Goal: Complete application form: Complete application form

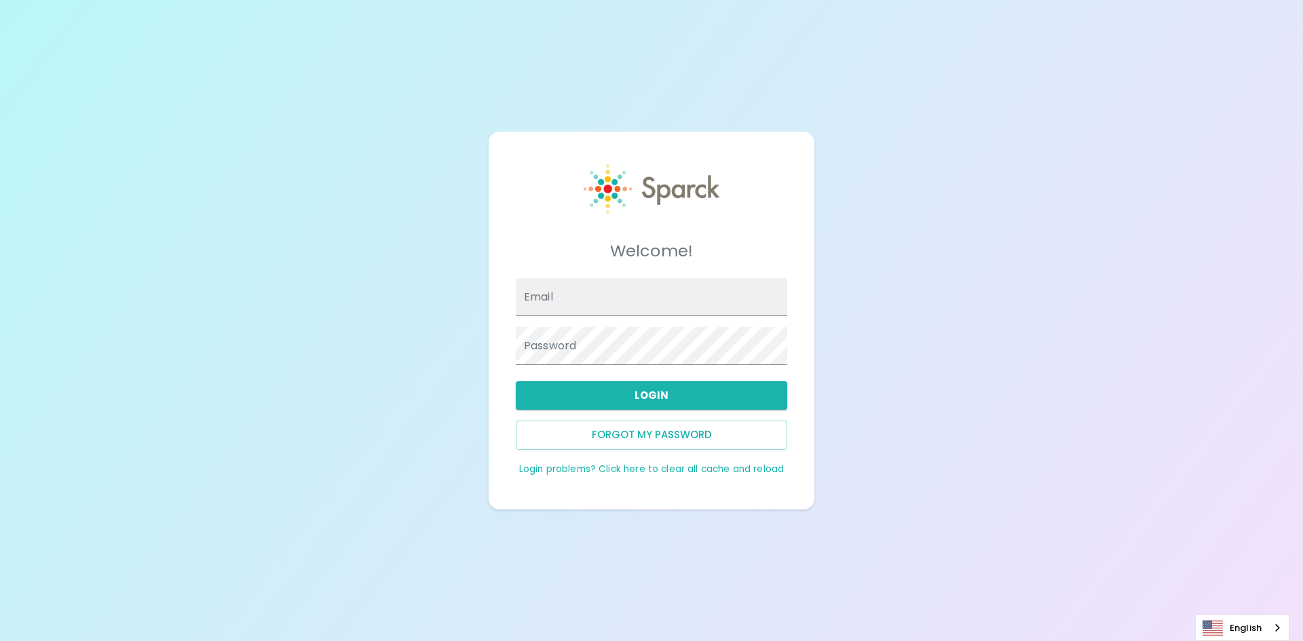
click at [1045, 327] on div "Welcome! Email Password Login Forgot my password Login problems? Click here to …" at bounding box center [651, 320] width 1303 height 641
drag, startPoint x: 942, startPoint y: 261, endPoint x: 910, endPoint y: 260, distance: 31.9
click at [942, 260] on div "Welcome! Email Password Login Forgot my password Login problems? Click here to …" at bounding box center [651, 320] width 1303 height 641
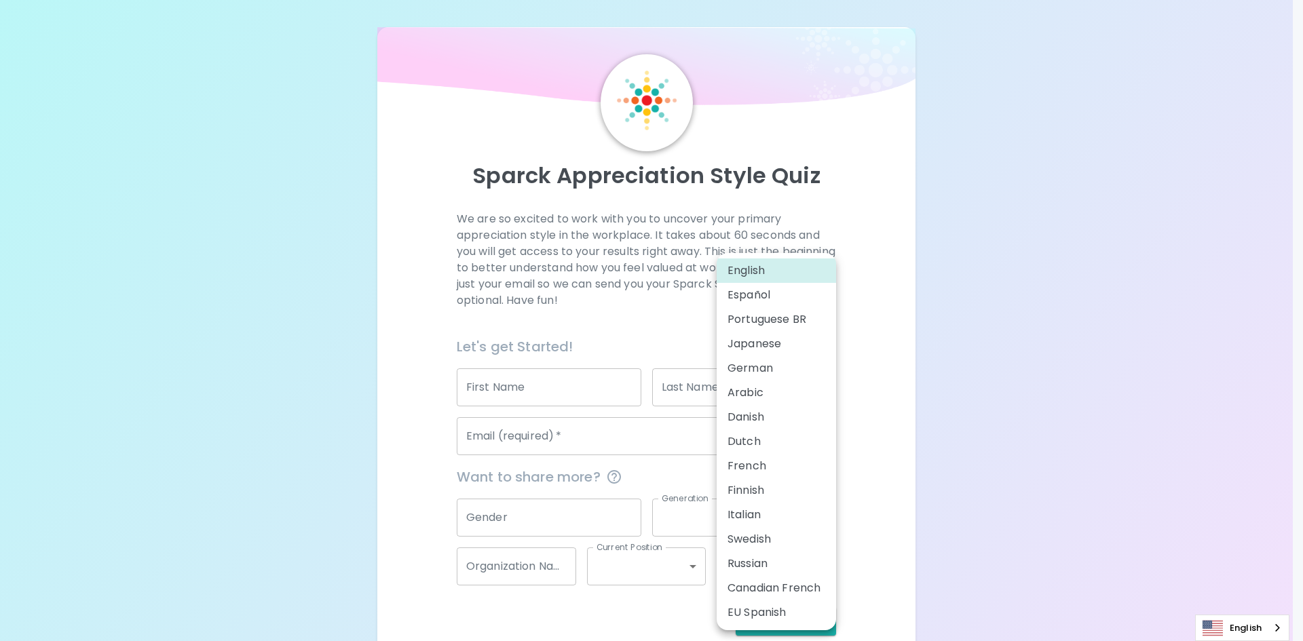
click at [796, 576] on body "Sparck Appreciation Style Quiz We are so excited to work with you to uncover yo…" at bounding box center [651, 331] width 1303 height 663
click at [870, 466] on div at bounding box center [651, 320] width 1303 height 641
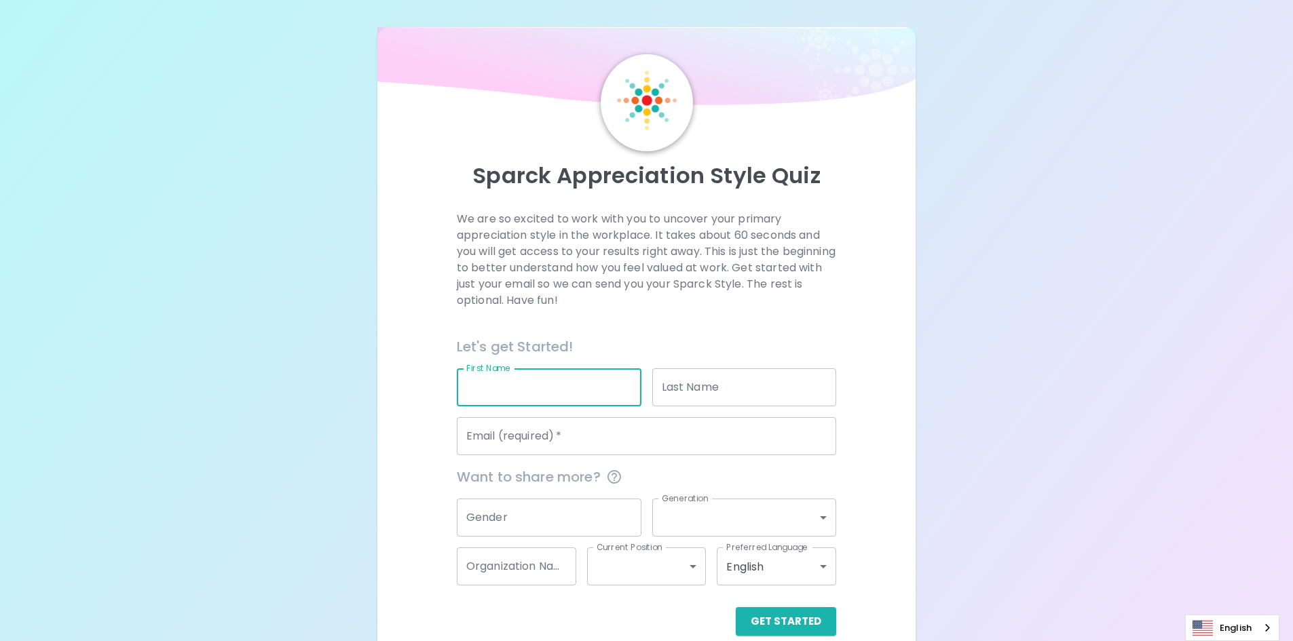
click at [541, 379] on input "First Name" at bounding box center [549, 387] width 185 height 38
type input "Sarawut"
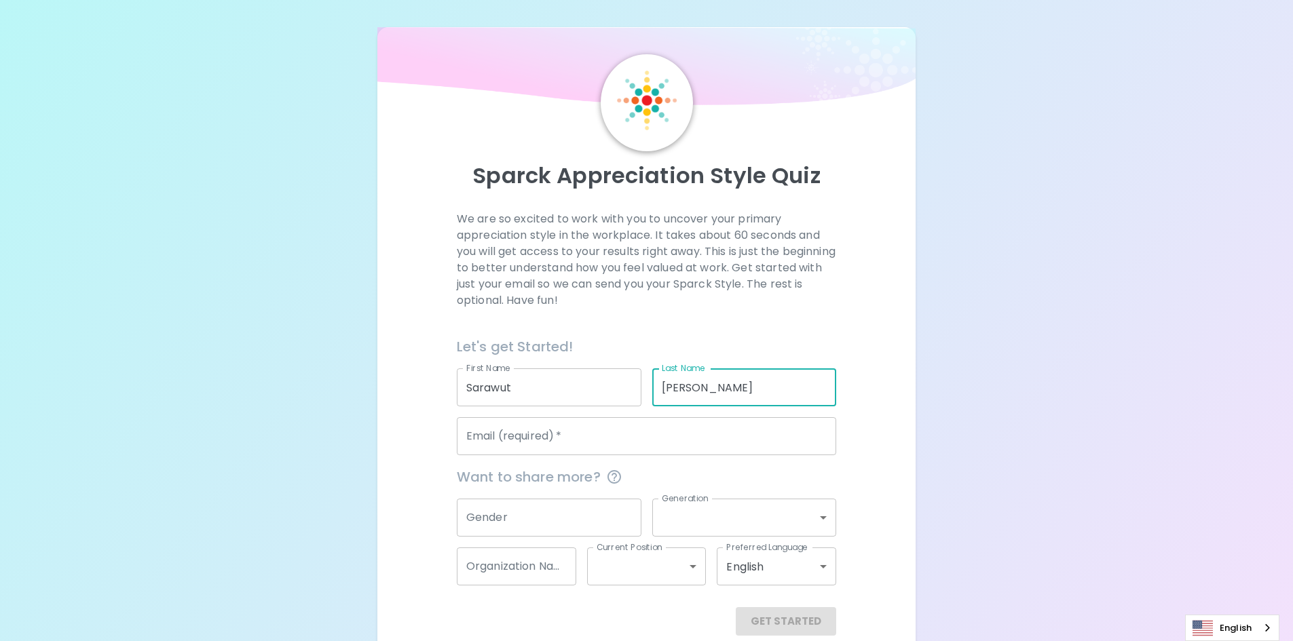
type input "Wongtree"
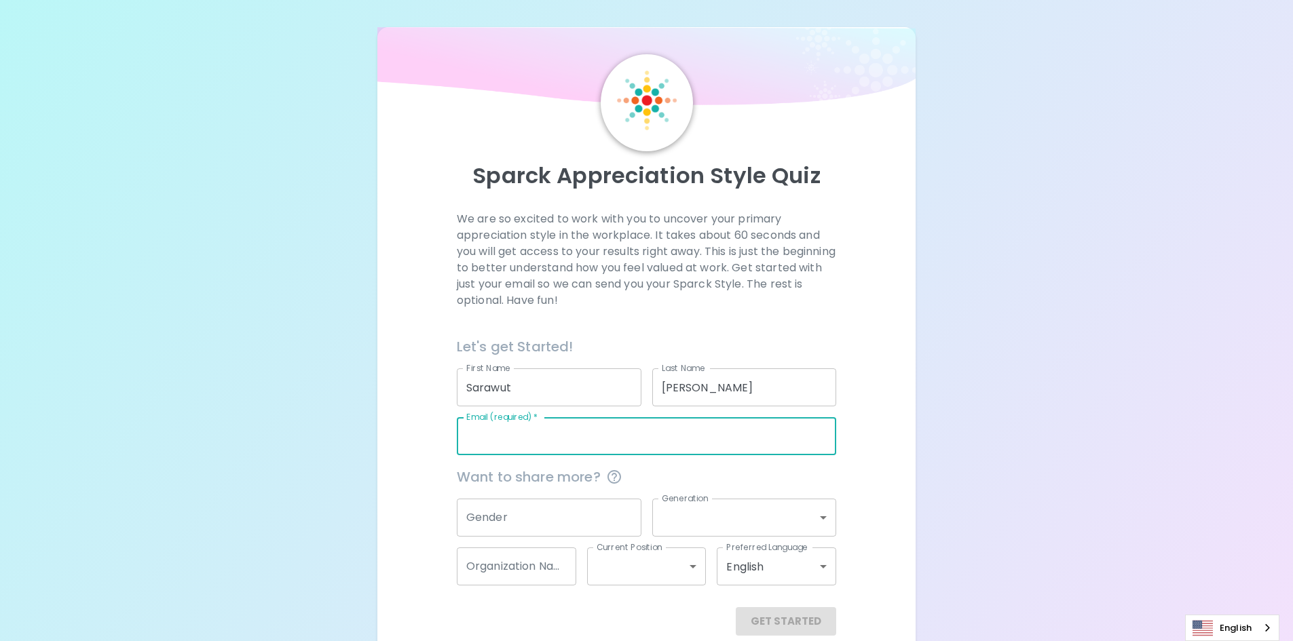
click at [600, 440] on input "Email (required)   *" at bounding box center [646, 436] width 379 height 38
drag, startPoint x: 577, startPoint y: 435, endPoint x: 609, endPoint y: 429, distance: 32.5
click at [609, 429] on input "sarawut.wongtree@gmail.com" at bounding box center [646, 436] width 379 height 38
type input "sarawut.wongtree@seagate.com"
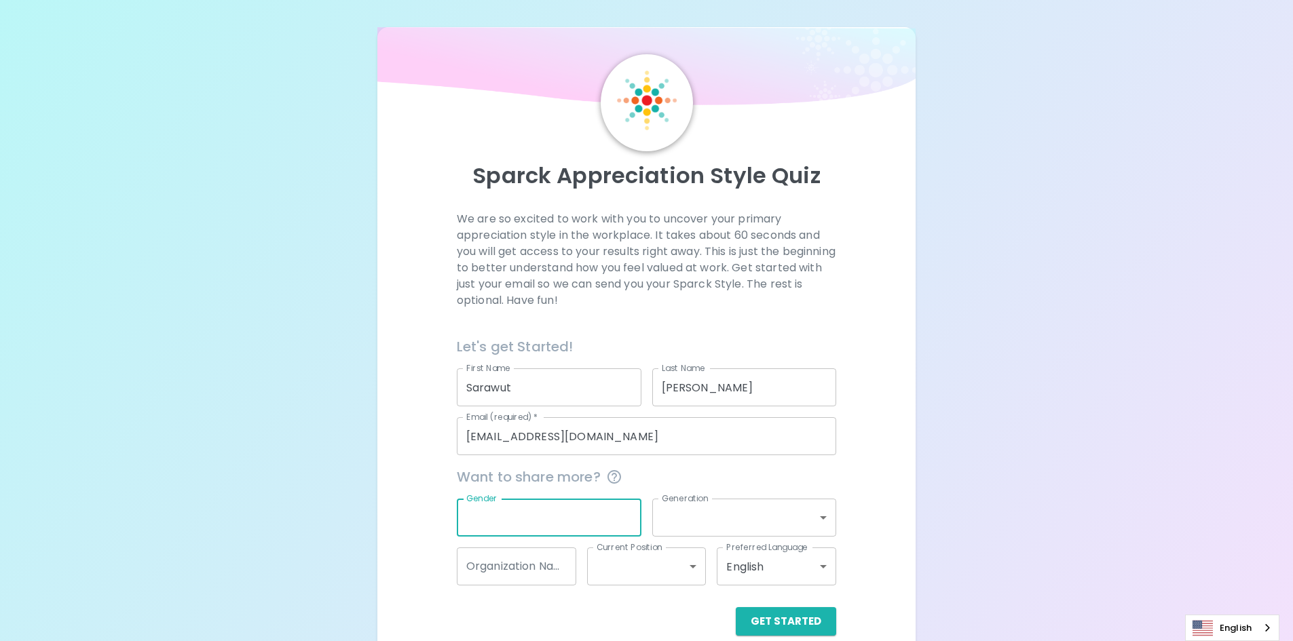
click at [548, 527] on input "Gender" at bounding box center [549, 518] width 185 height 38
type input "Male"
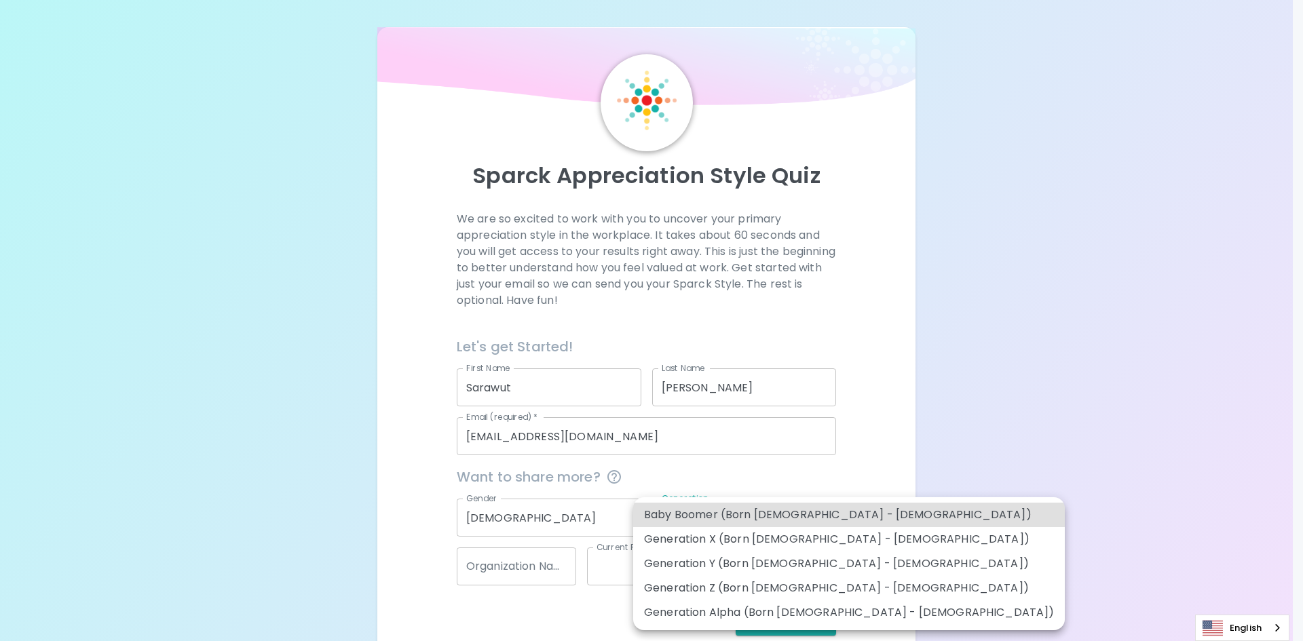
click at [720, 523] on body "Sparck Appreciation Style Quiz We are so excited to work with you to uncover yo…" at bounding box center [651, 331] width 1303 height 663
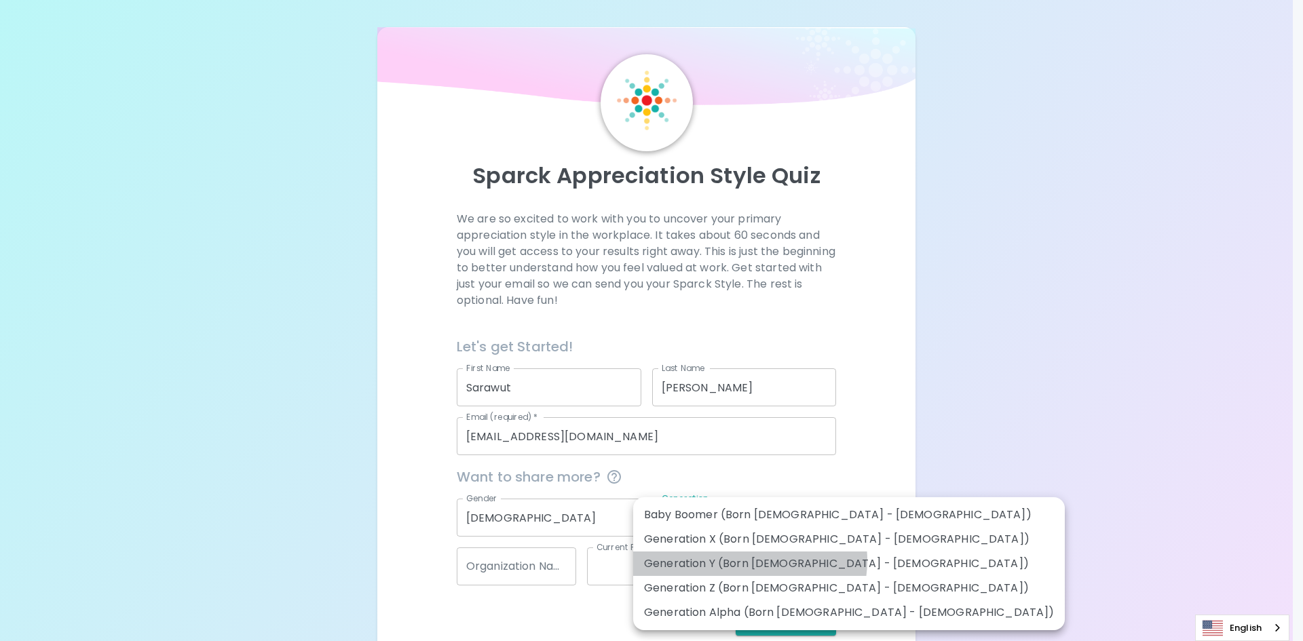
click at [749, 560] on li "Generation Y (Born 1981 - 1996)" at bounding box center [849, 564] width 432 height 24
type input "generation_y"
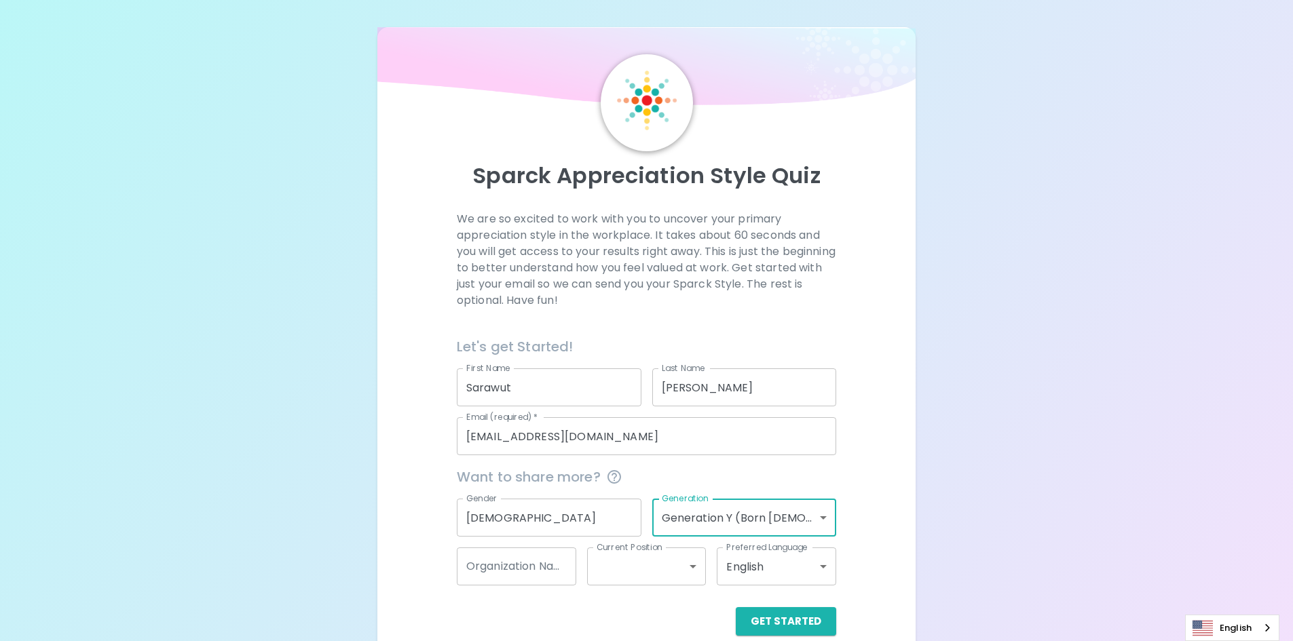
click at [892, 513] on div "We are so excited to work with you to uncover your primary appreciation style i…" at bounding box center [647, 423] width 506 height 425
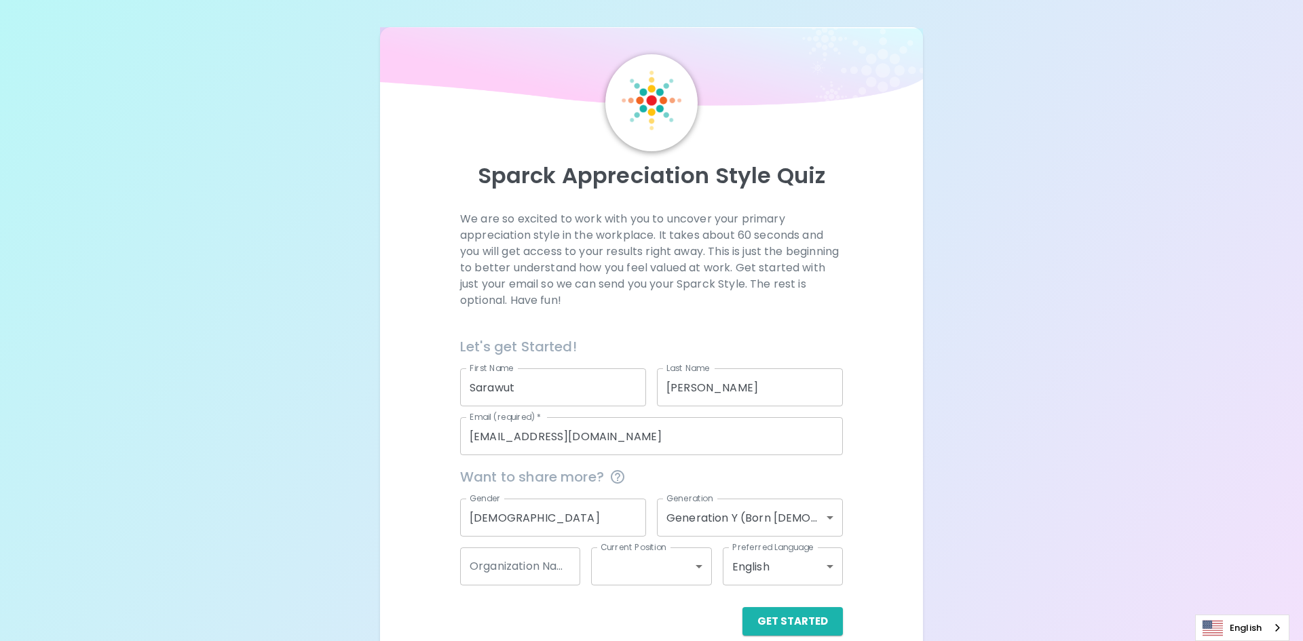
click at [793, 511] on body "Sparck Appreciation Style Quiz We are so excited to work with you to uncover yo…" at bounding box center [651, 331] width 1303 height 663
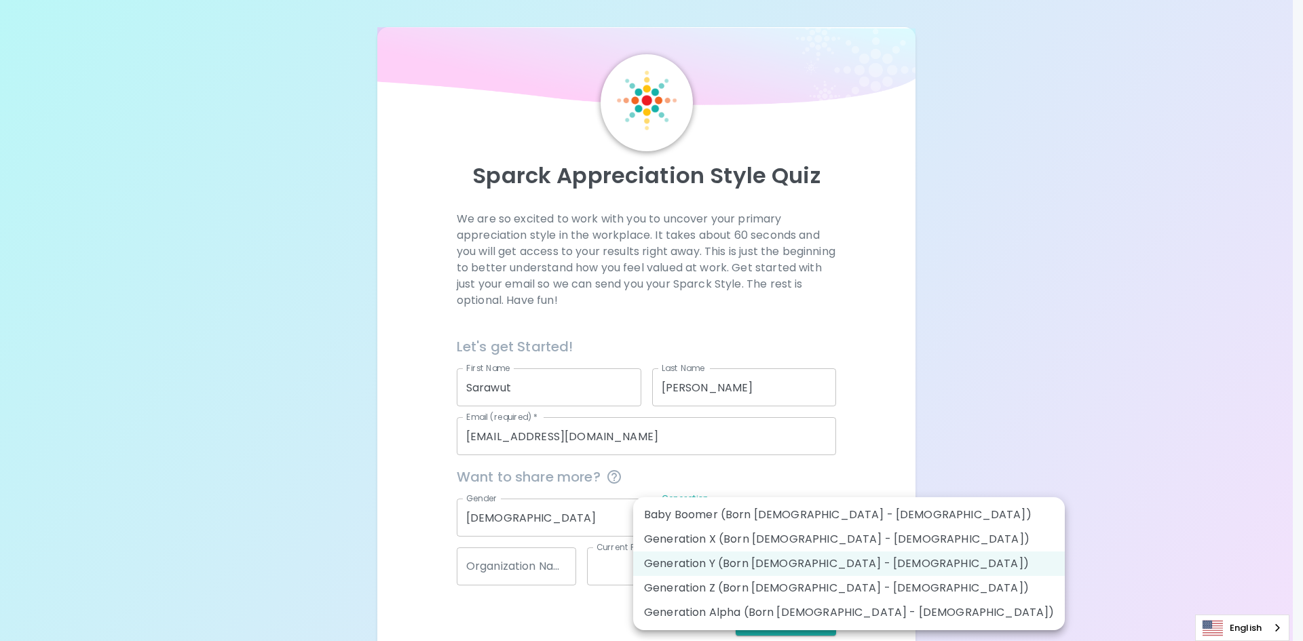
click at [868, 494] on div at bounding box center [651, 320] width 1303 height 641
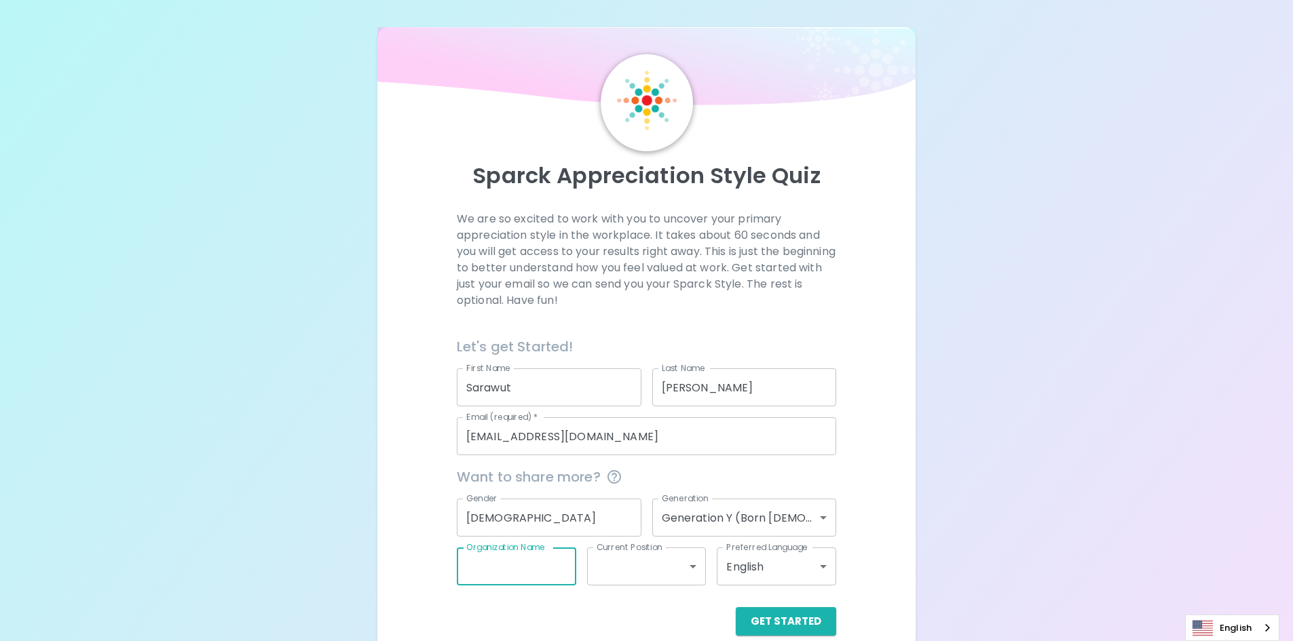
click at [530, 571] on input "Organization Name" at bounding box center [516, 567] width 119 height 38
click at [406, 515] on div "We are so excited to work with you to uncover your primary appreciation style i…" at bounding box center [647, 423] width 506 height 425
click at [480, 566] on input "Organization Name" at bounding box center [516, 567] width 119 height 38
type input "Seagate Thailand"
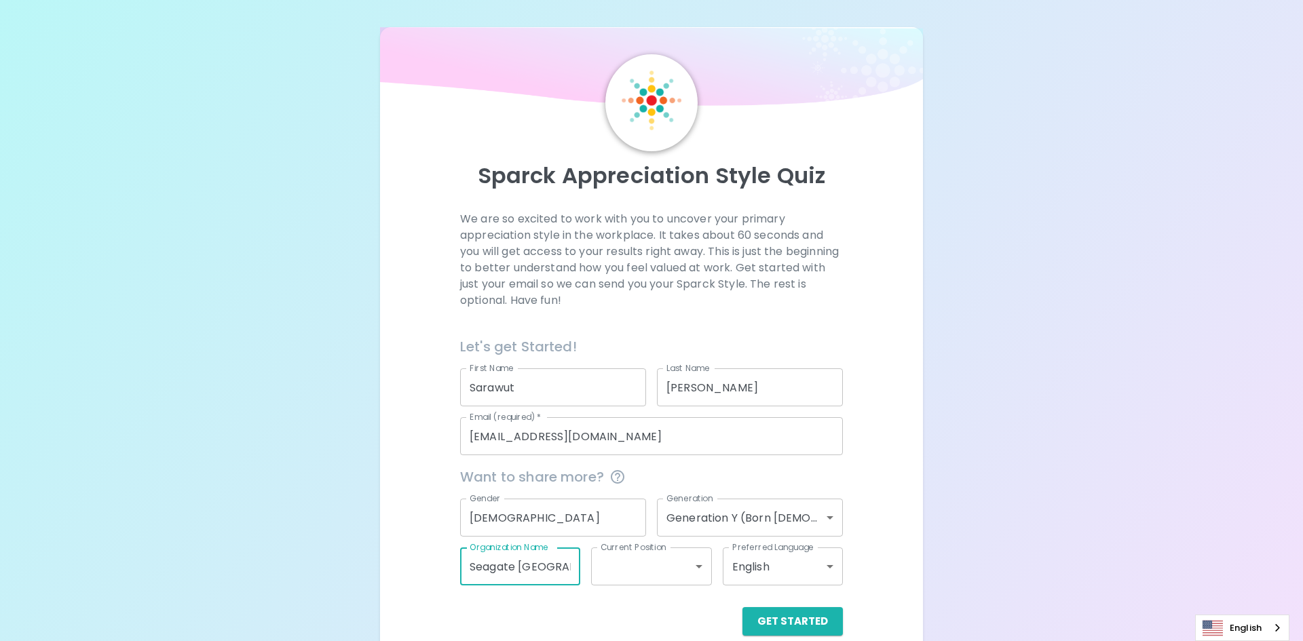
click at [666, 569] on body "Sparck Appreciation Style Quiz We are so excited to work with you to uncover yo…" at bounding box center [651, 331] width 1303 height 663
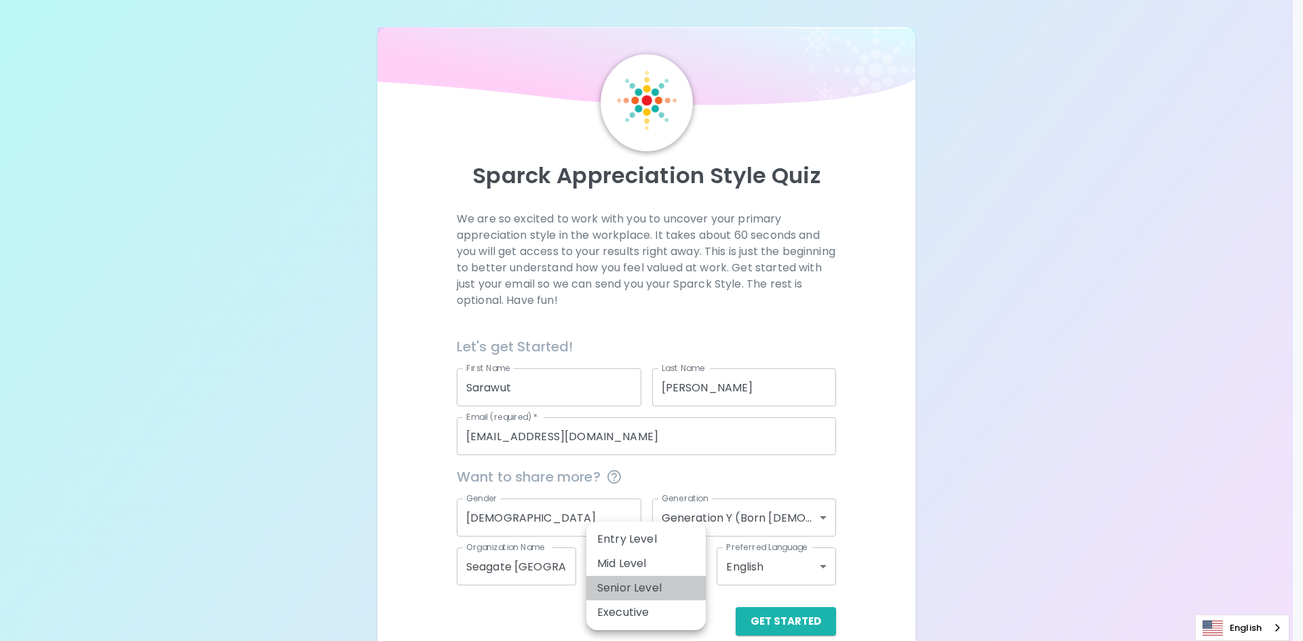
click at [650, 588] on li "Senior Level" at bounding box center [645, 588] width 119 height 24
type input "senior_level"
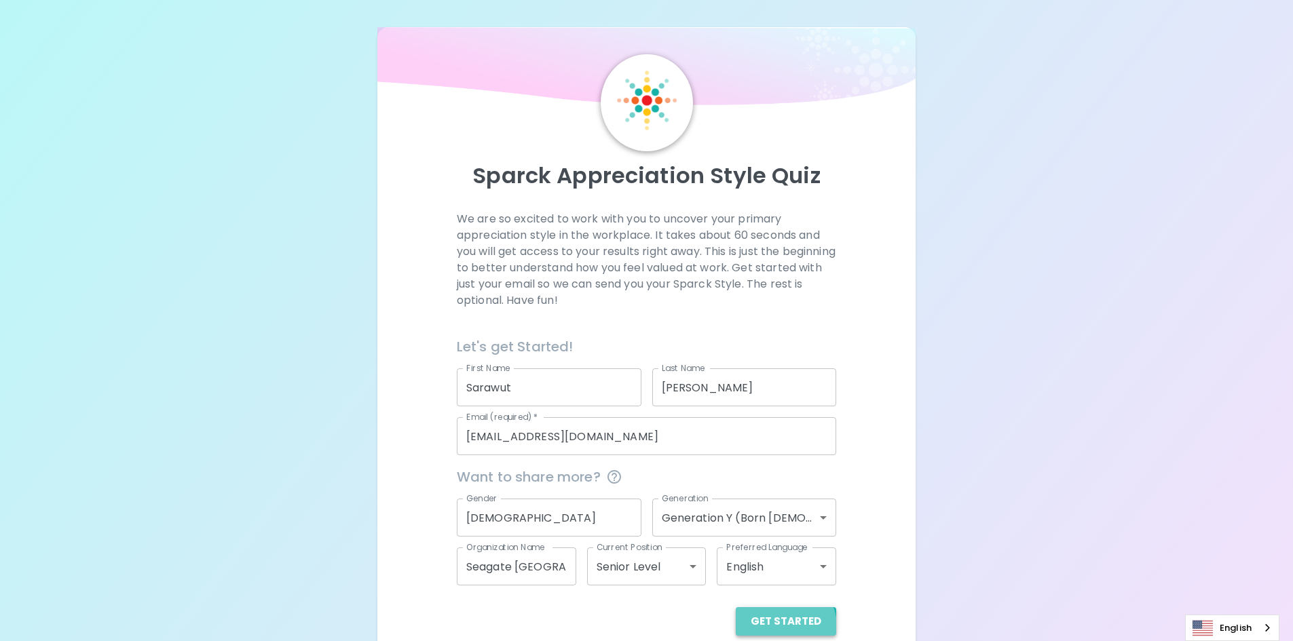
click at [786, 626] on button "Get Started" at bounding box center [785, 621] width 100 height 28
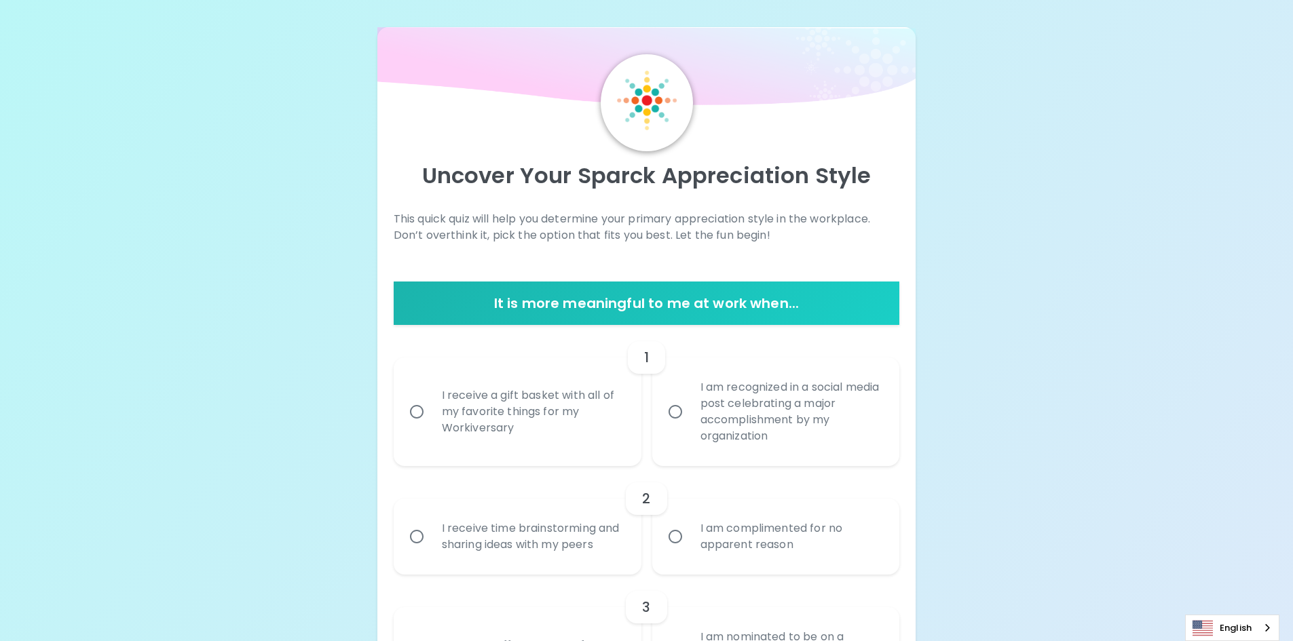
click at [474, 297] on h6 "It is more meaningful to me at work when..." at bounding box center [646, 303] width 495 height 22
click at [677, 413] on input "I am recognized in a social media post celebrating a major accomplishment by my…" at bounding box center [675, 412] width 28 height 28
radio input "true"
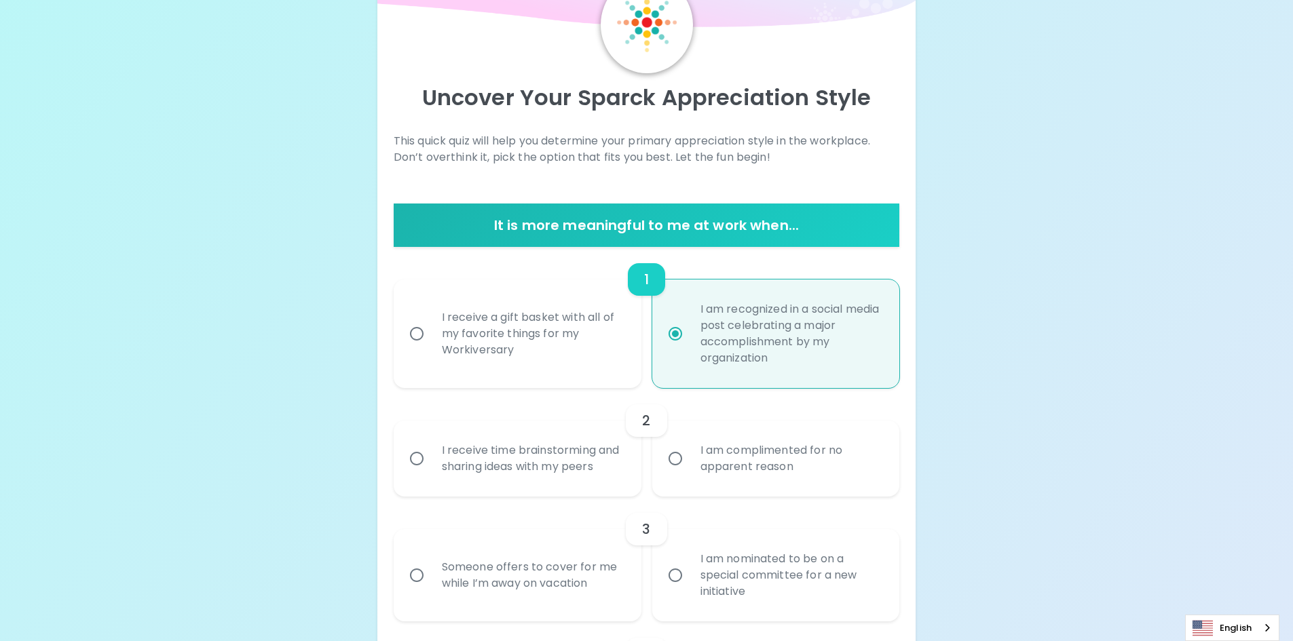
scroll to position [109, 0]
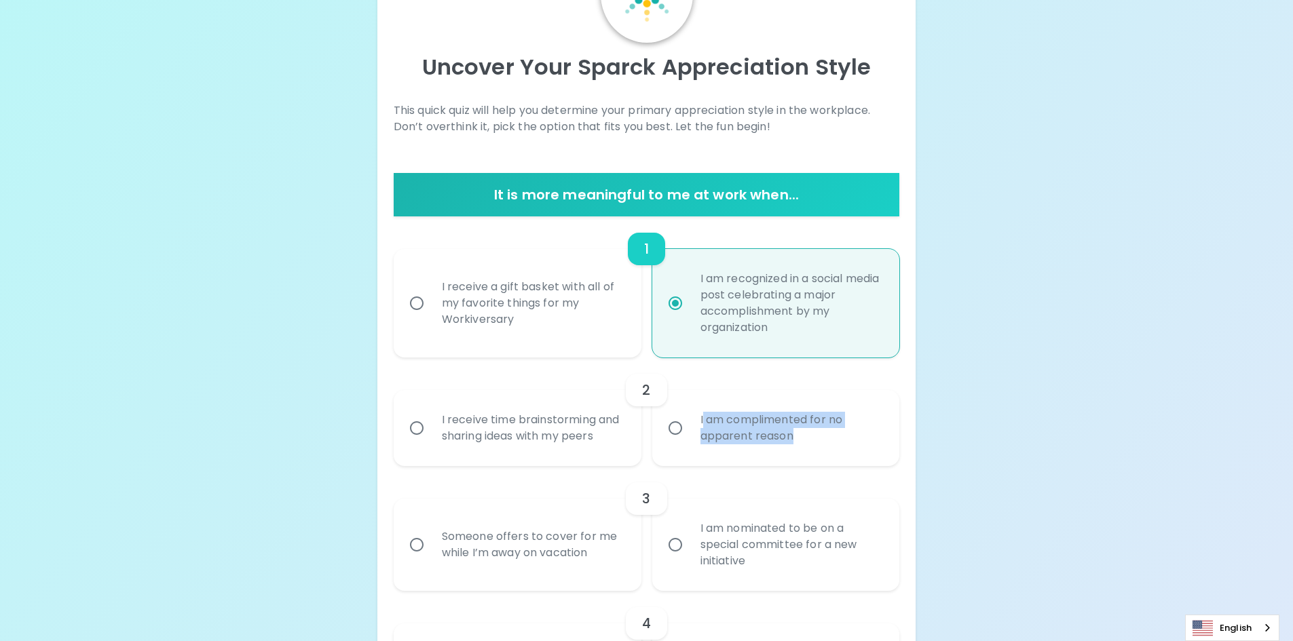
drag, startPoint x: 806, startPoint y: 441, endPoint x: 702, endPoint y: 420, distance: 105.9
click at [702, 420] on div "I am complimented for no apparent reason" at bounding box center [790, 428] width 203 height 65
click at [522, 417] on div "I receive time brainstorming and sharing ideas with my peers" at bounding box center [532, 428] width 203 height 65
click at [431, 417] on input "I receive time brainstorming and sharing ideas with my peers" at bounding box center [416, 428] width 28 height 28
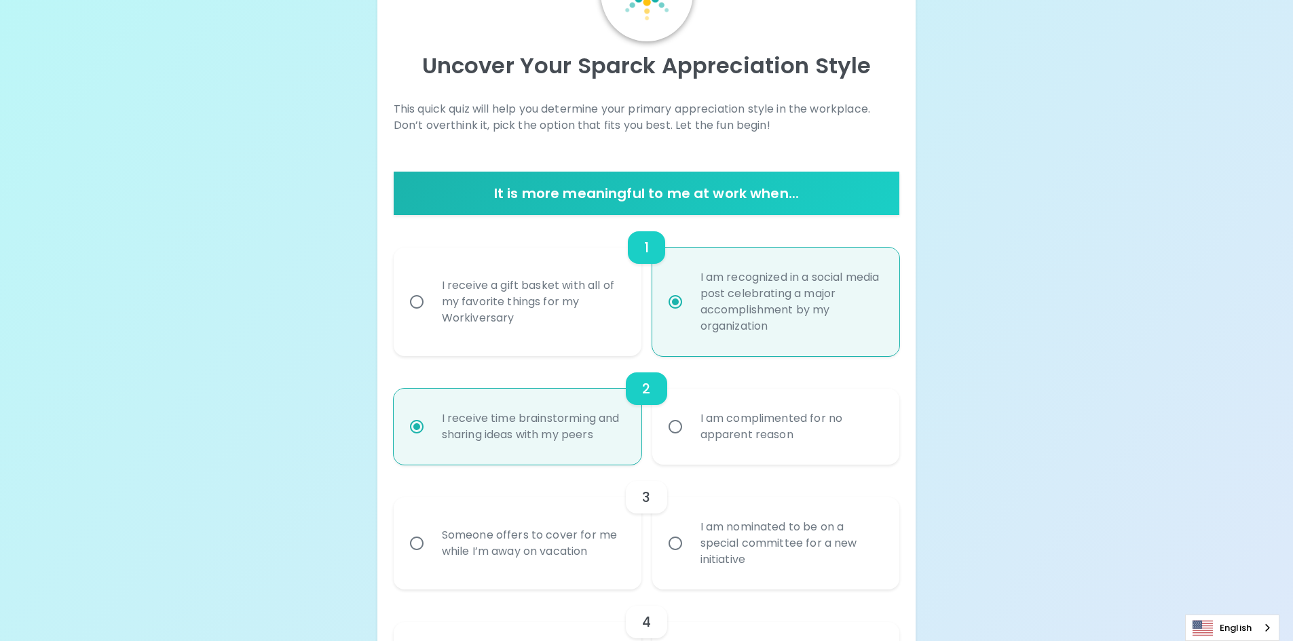
scroll to position [217, 0]
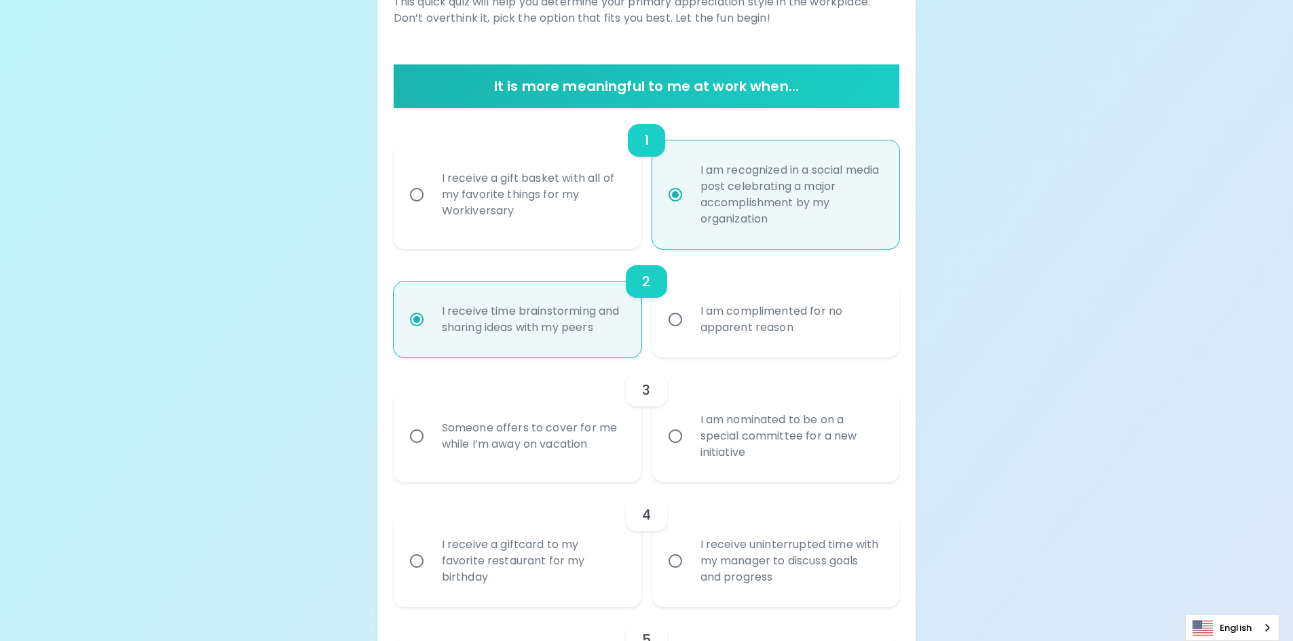
radio input "true"
click at [547, 442] on div "Someone offers to cover for me while I’m away on vacation" at bounding box center [532, 436] width 203 height 65
click at [431, 442] on input "Someone offers to cover for me while I’m away on vacation" at bounding box center [416, 436] width 28 height 28
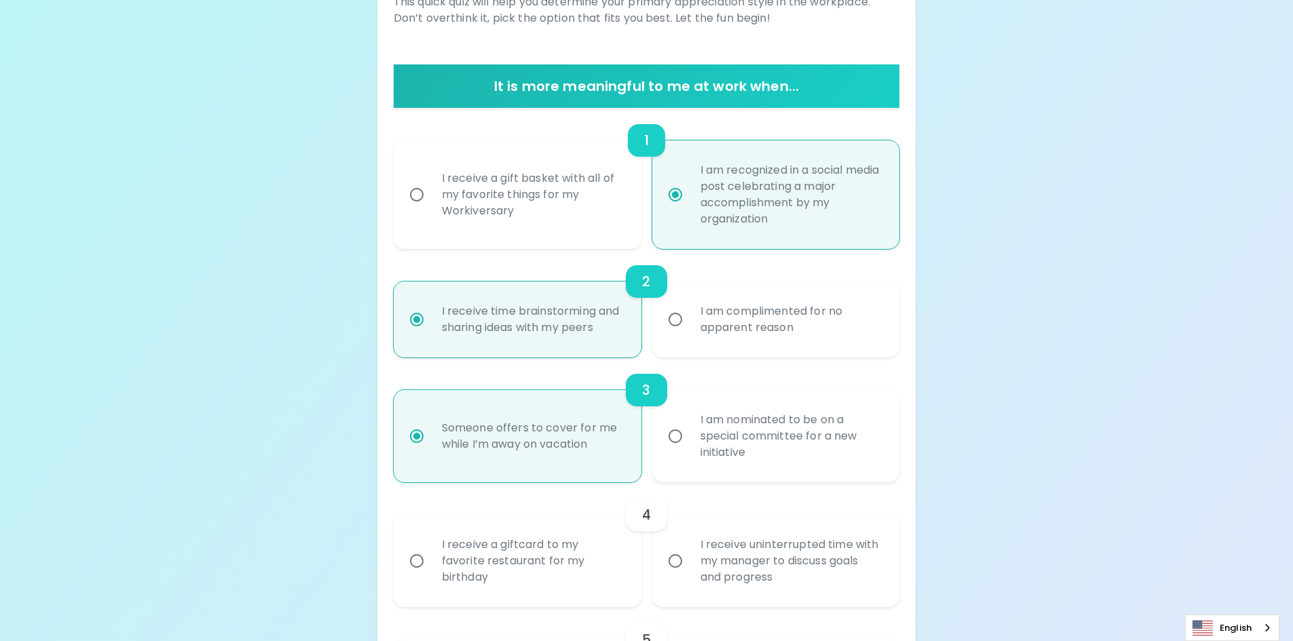
radio input "false"
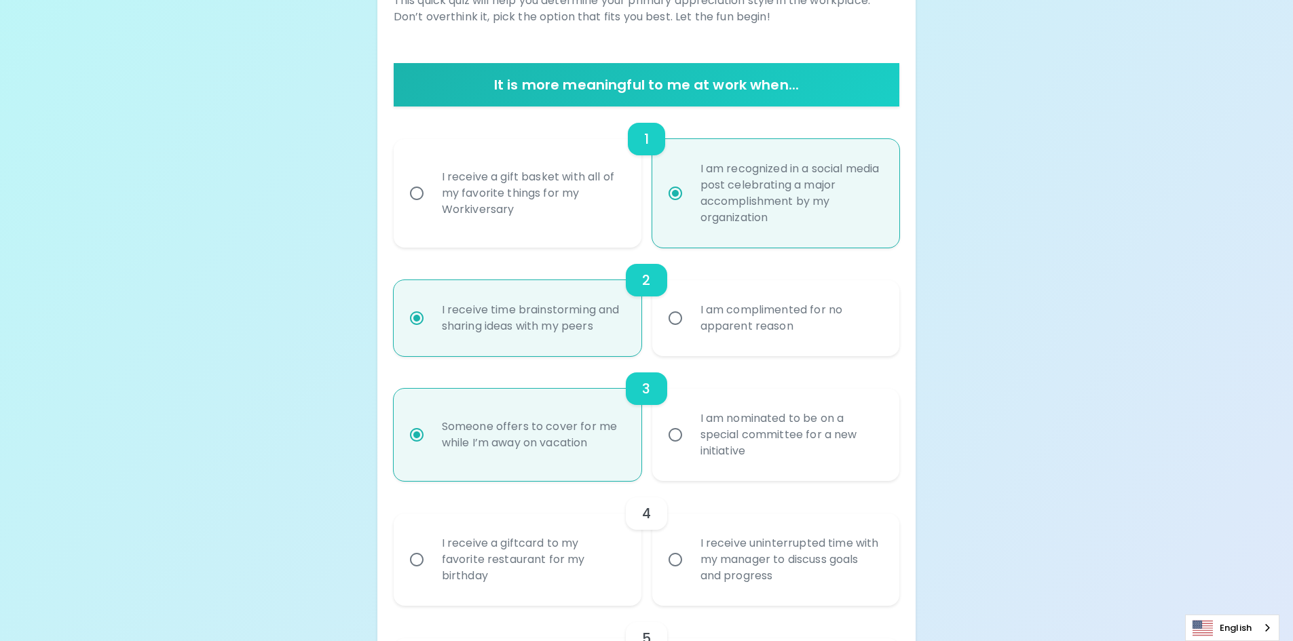
scroll to position [326, 0]
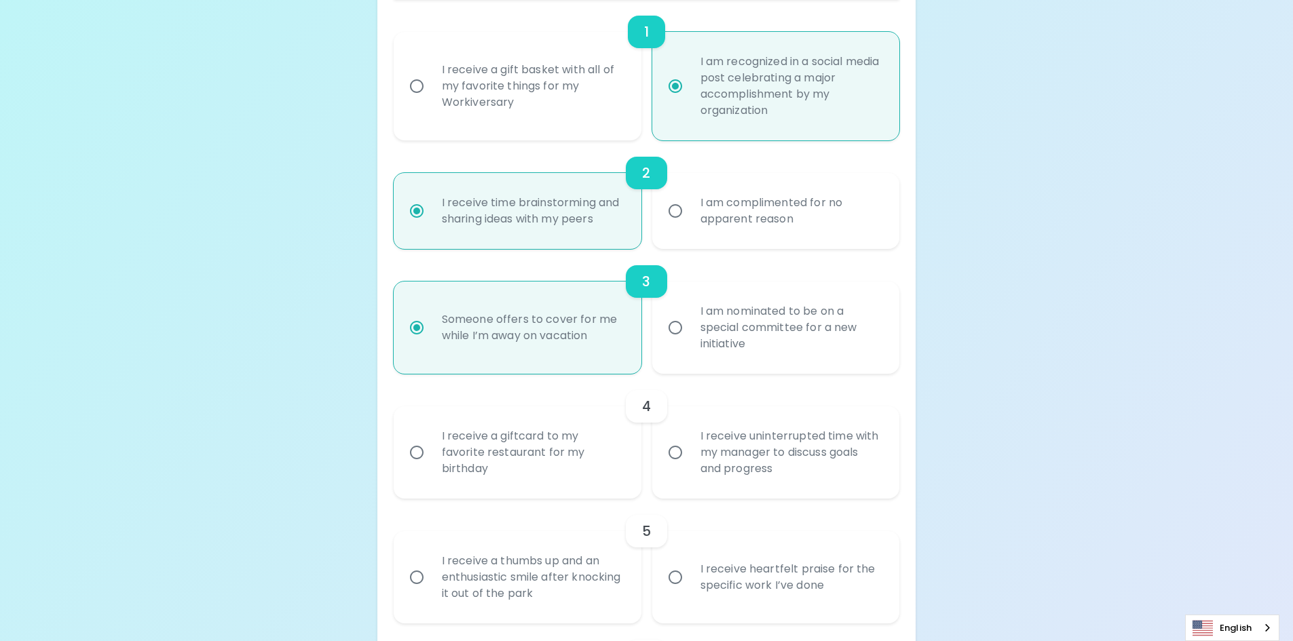
radio input "true"
click at [571, 467] on div "I receive a giftcard to my favorite restaurant for my birthday" at bounding box center [532, 452] width 203 height 81
click at [431, 467] on input "I receive a giftcard to my favorite restaurant for my birthday" at bounding box center [416, 452] width 28 height 28
radio input "false"
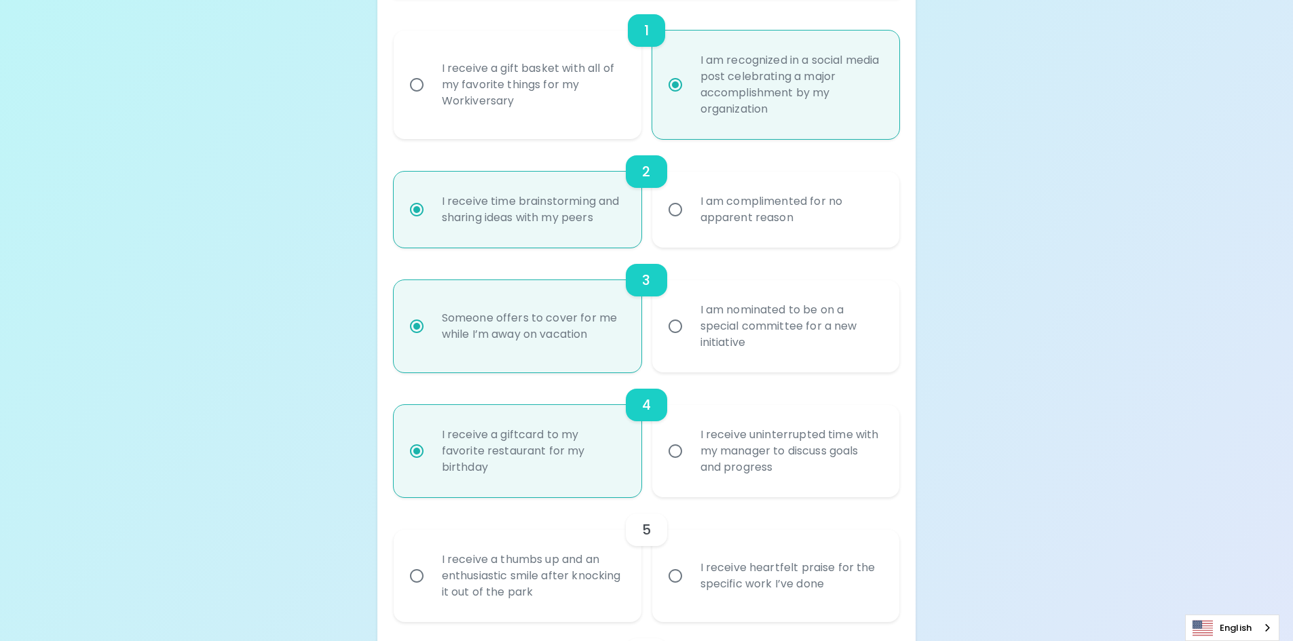
scroll to position [434, 0]
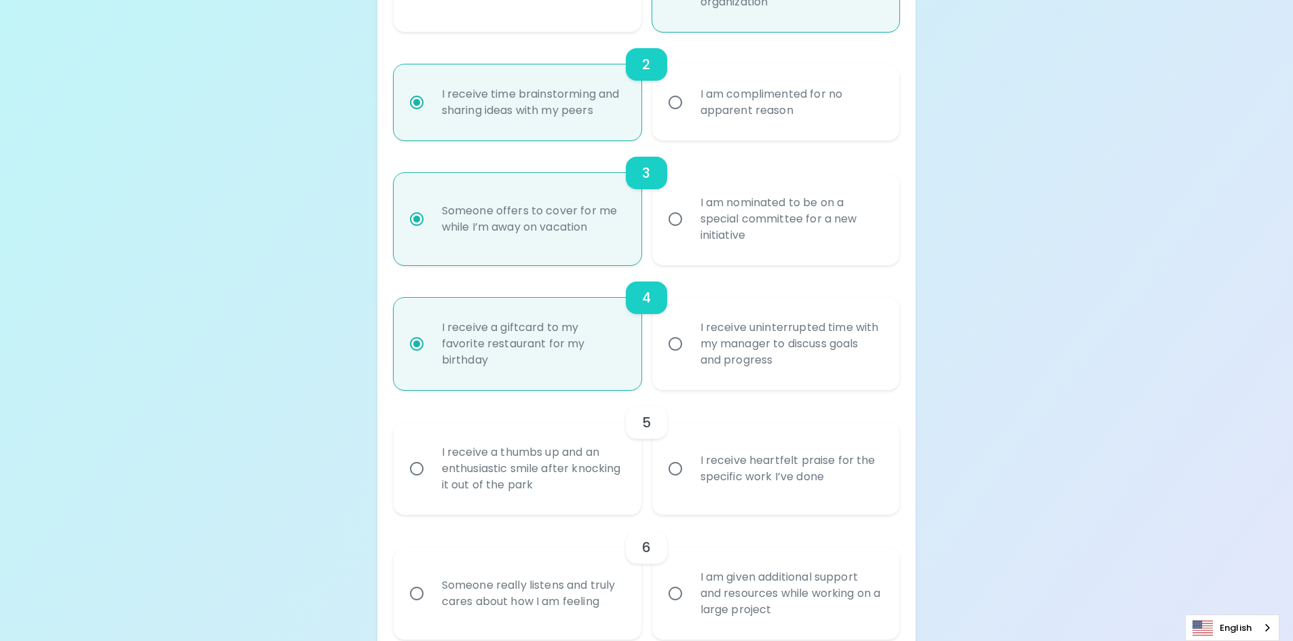
radio input "true"
click at [570, 471] on div "I receive a thumbs up and an enthusiastic smile after knocking it out of the pa…" at bounding box center [532, 468] width 203 height 81
click at [431, 471] on input "I receive a thumbs up and an enthusiastic smile after knocking it out of the pa…" at bounding box center [416, 469] width 28 height 28
radio input "false"
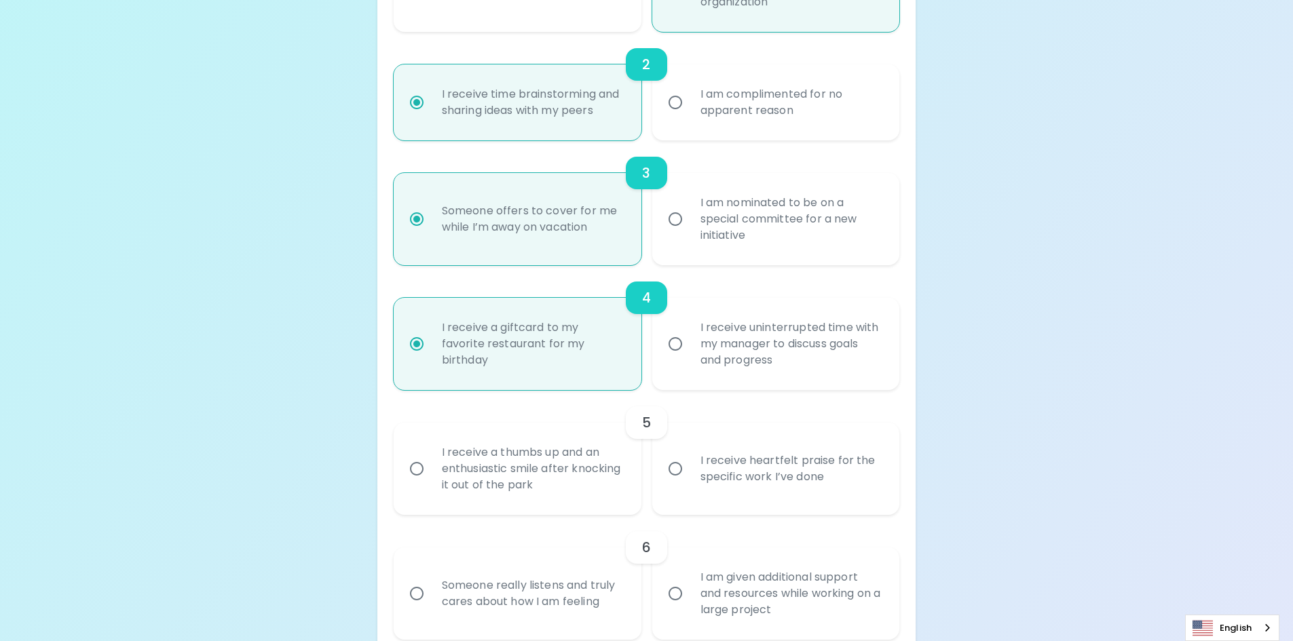
radio input "false"
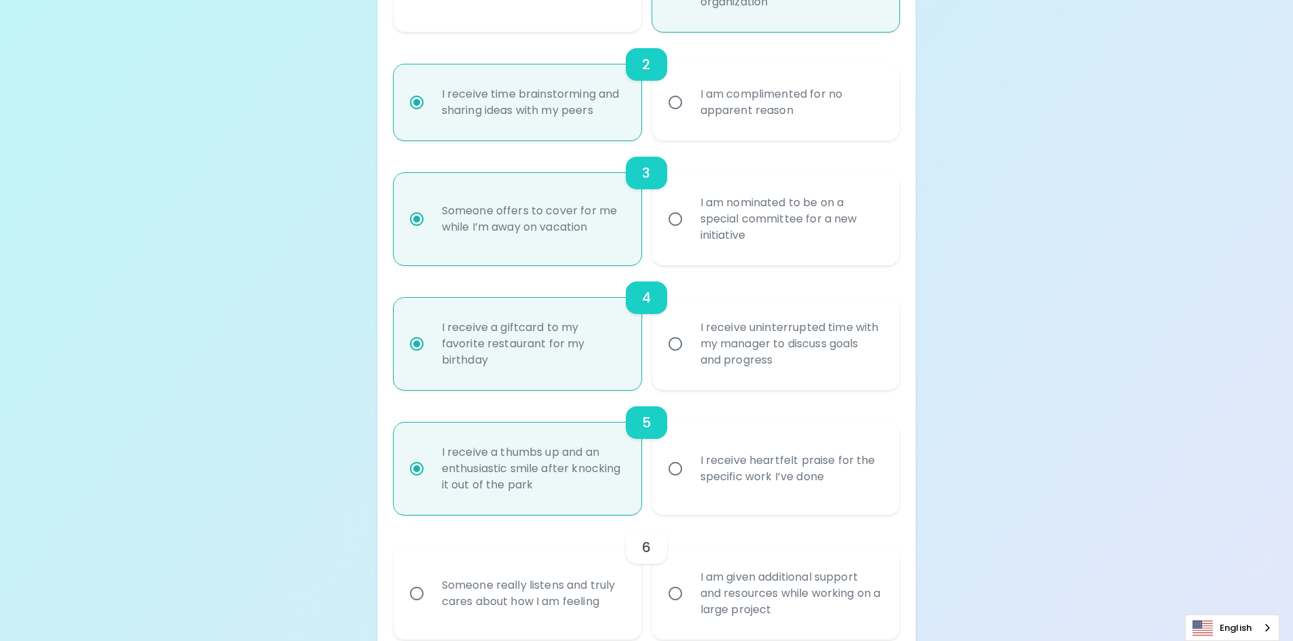
scroll to position [543, 0]
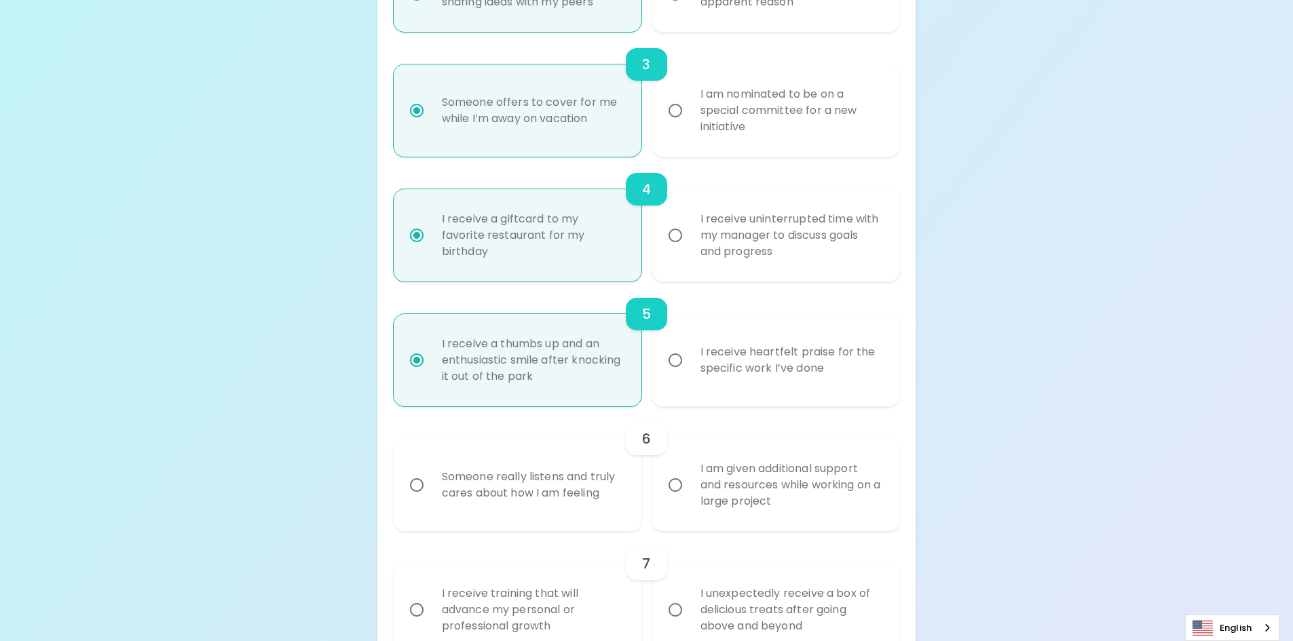
radio input "true"
click at [599, 485] on div "Someone really listens and truly cares about how I am feeling" at bounding box center [532, 485] width 203 height 65
click at [431, 485] on input "Someone really listens and truly cares about how I am feeling" at bounding box center [416, 485] width 28 height 28
radio input "false"
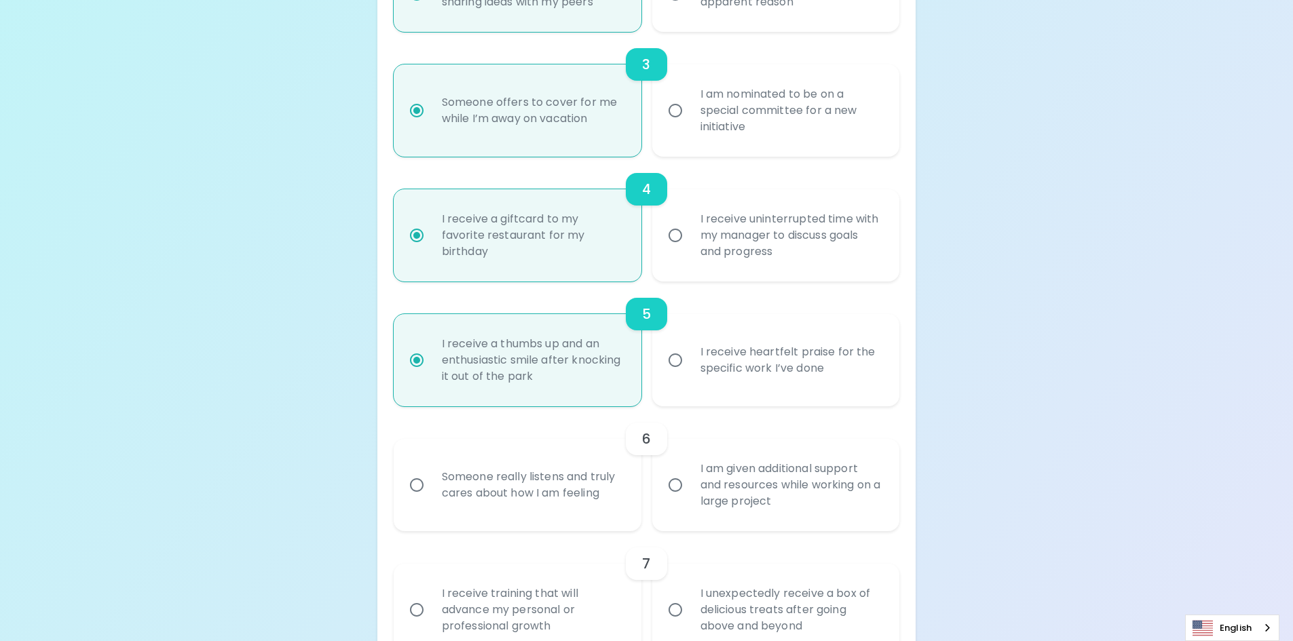
radio input "false"
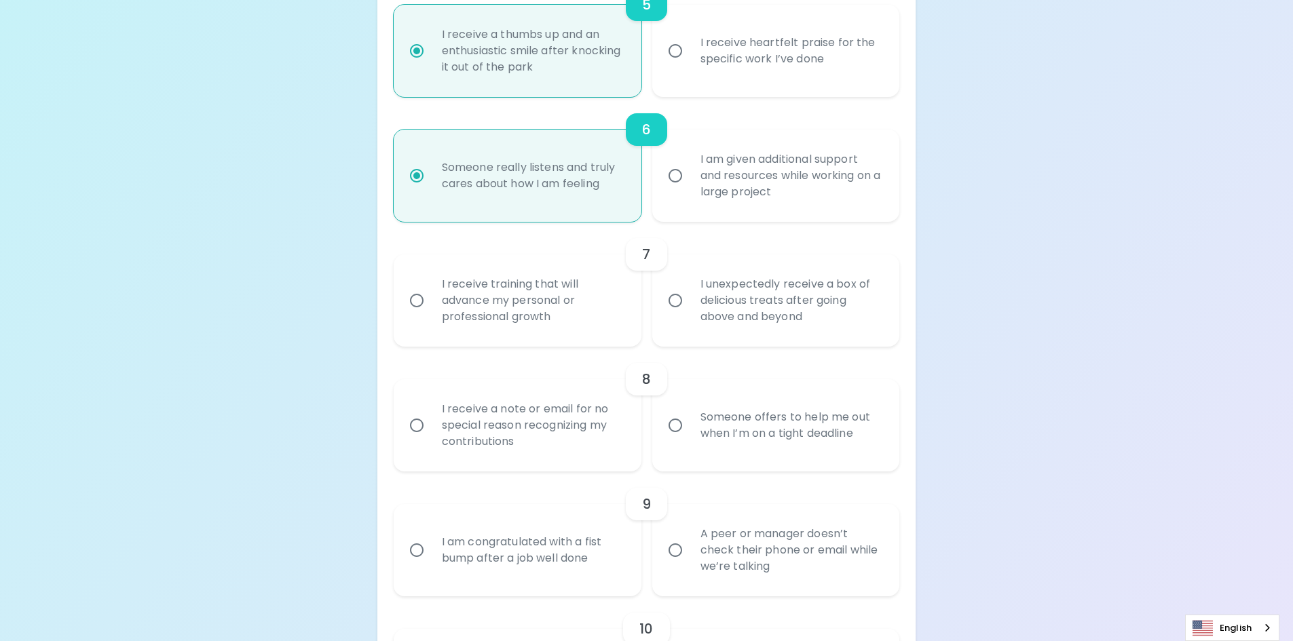
scroll to position [855, 0]
radio input "true"
click at [600, 307] on div "I receive training that will advance my personal or professional growth" at bounding box center [532, 297] width 203 height 81
click at [431, 307] on input "I receive training that will advance my personal or professional growth" at bounding box center [416, 298] width 28 height 28
radio input "false"
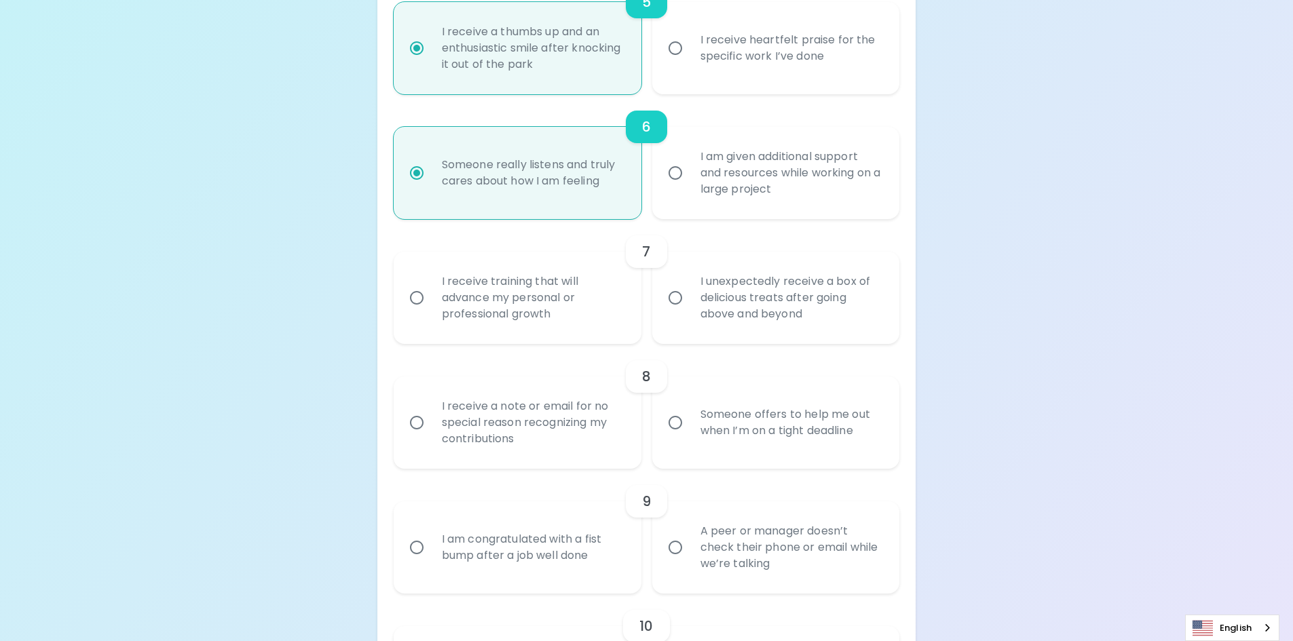
radio input "false"
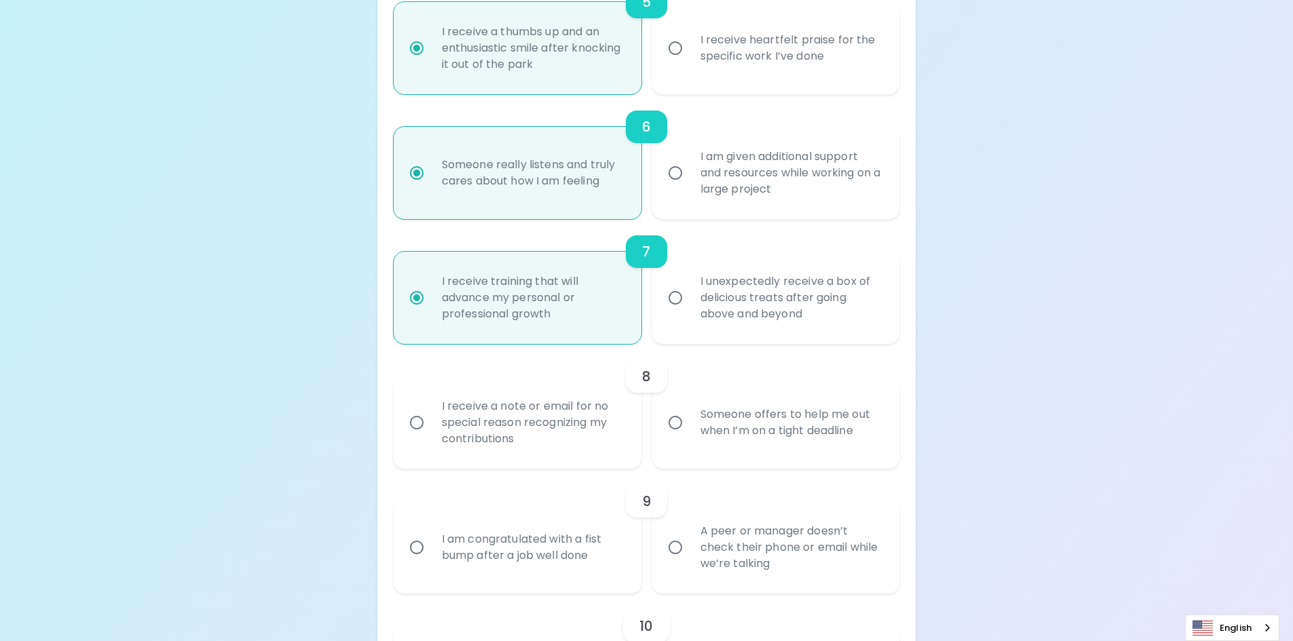
scroll to position [963, 0]
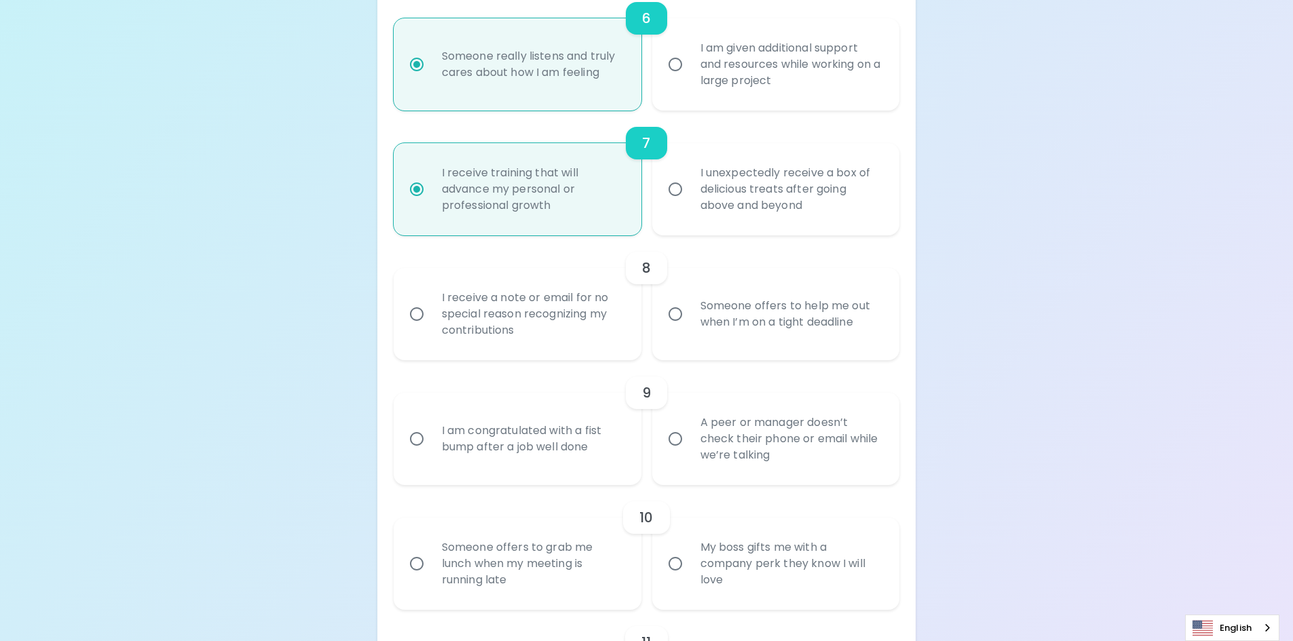
radio input "true"
click at [586, 313] on div "I receive a note or email for no special reason recognizing my contributions" at bounding box center [532, 313] width 203 height 81
click at [431, 313] on input "I receive a note or email for no special reason recognizing my contributions" at bounding box center [416, 314] width 28 height 28
radio input "false"
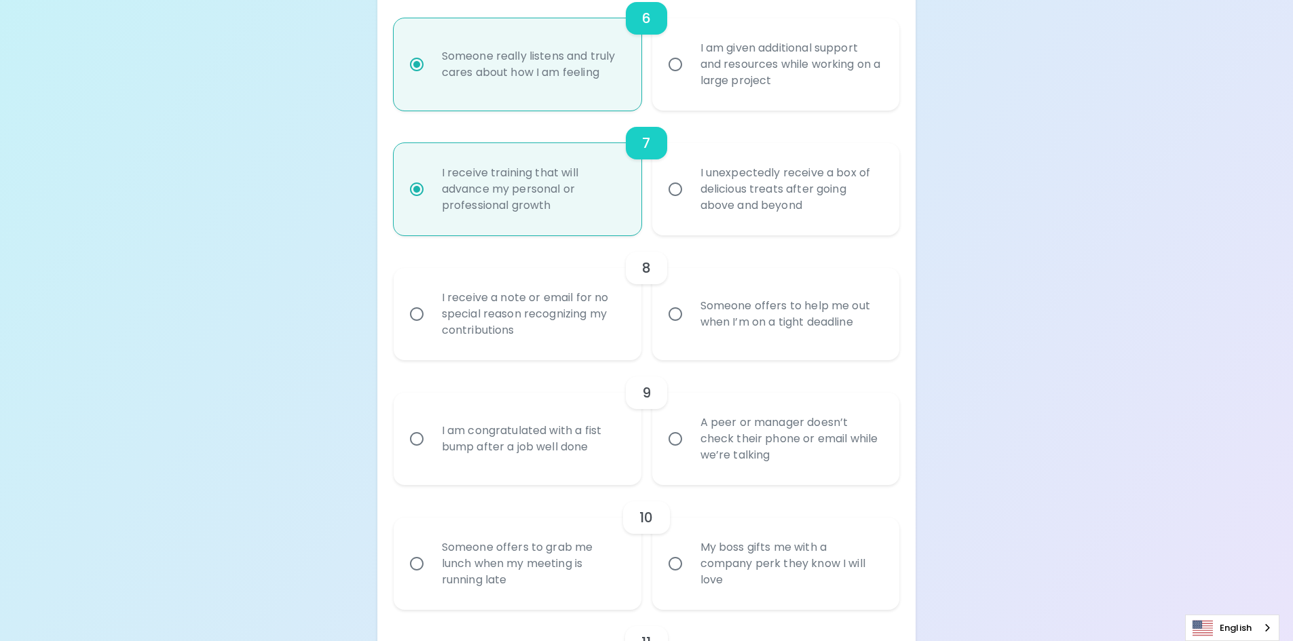
radio input "false"
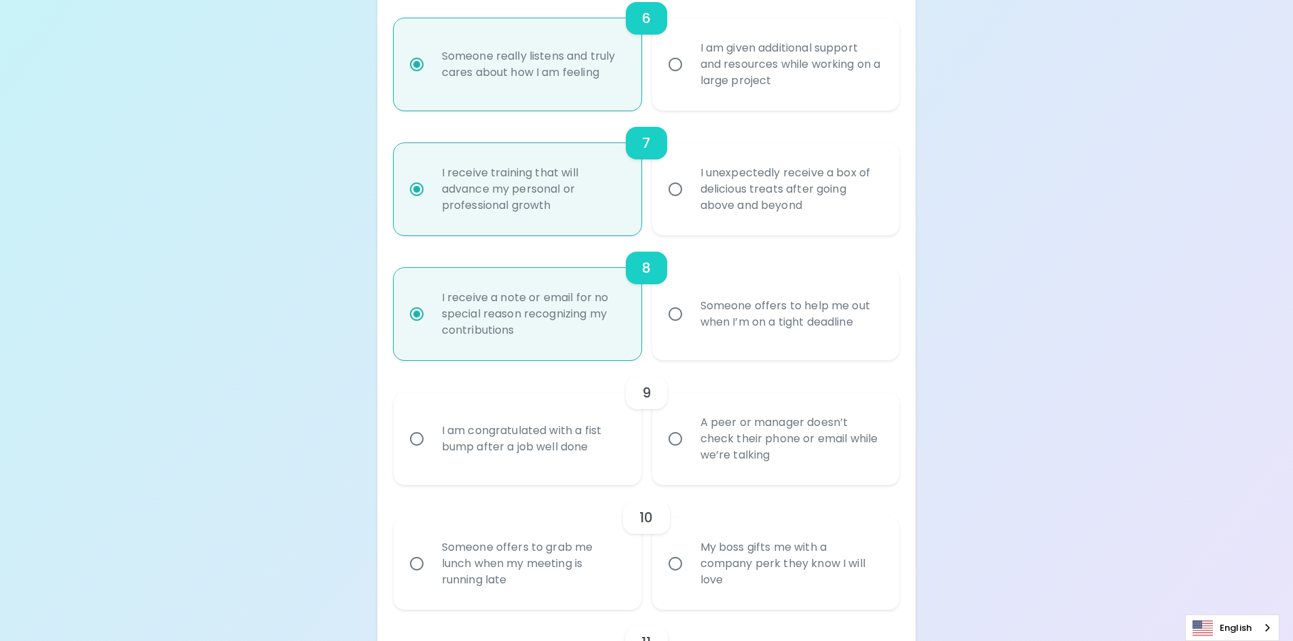
scroll to position [1072, 0]
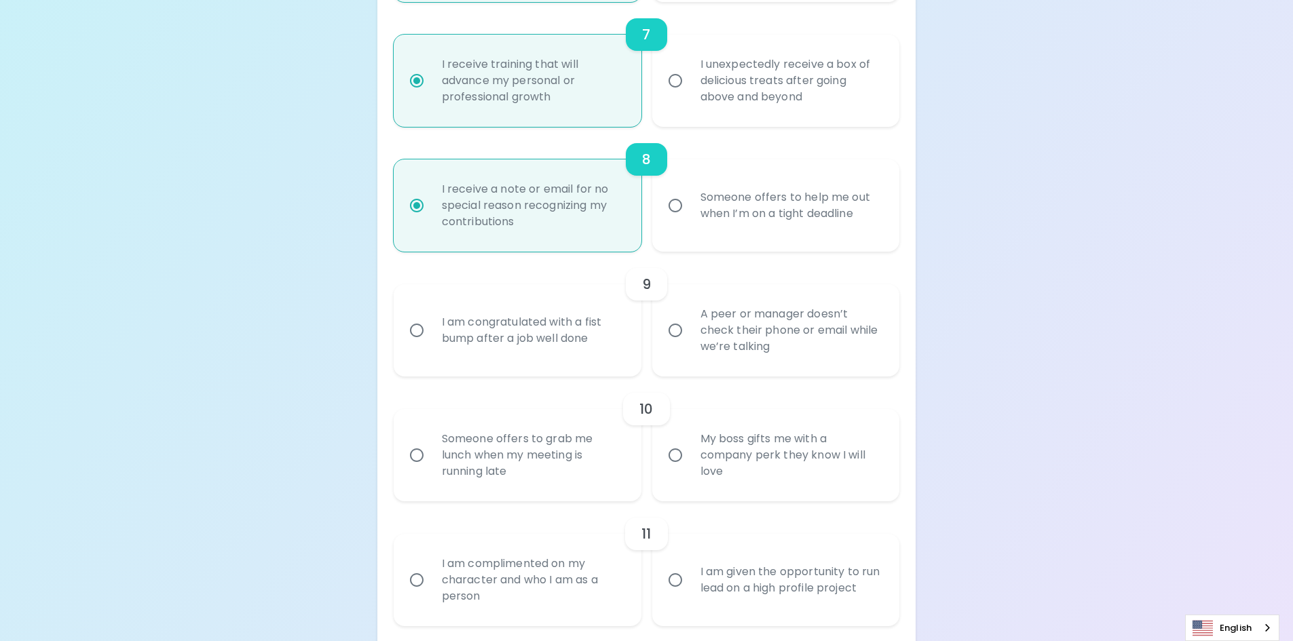
radio input "true"
click at [716, 342] on div "A peer or manager doesn’t check their phone or email while we’re talking" at bounding box center [790, 330] width 203 height 81
click at [689, 342] on input "A peer or manager doesn’t check their phone or email while we’re talking" at bounding box center [675, 330] width 28 height 28
radio input "false"
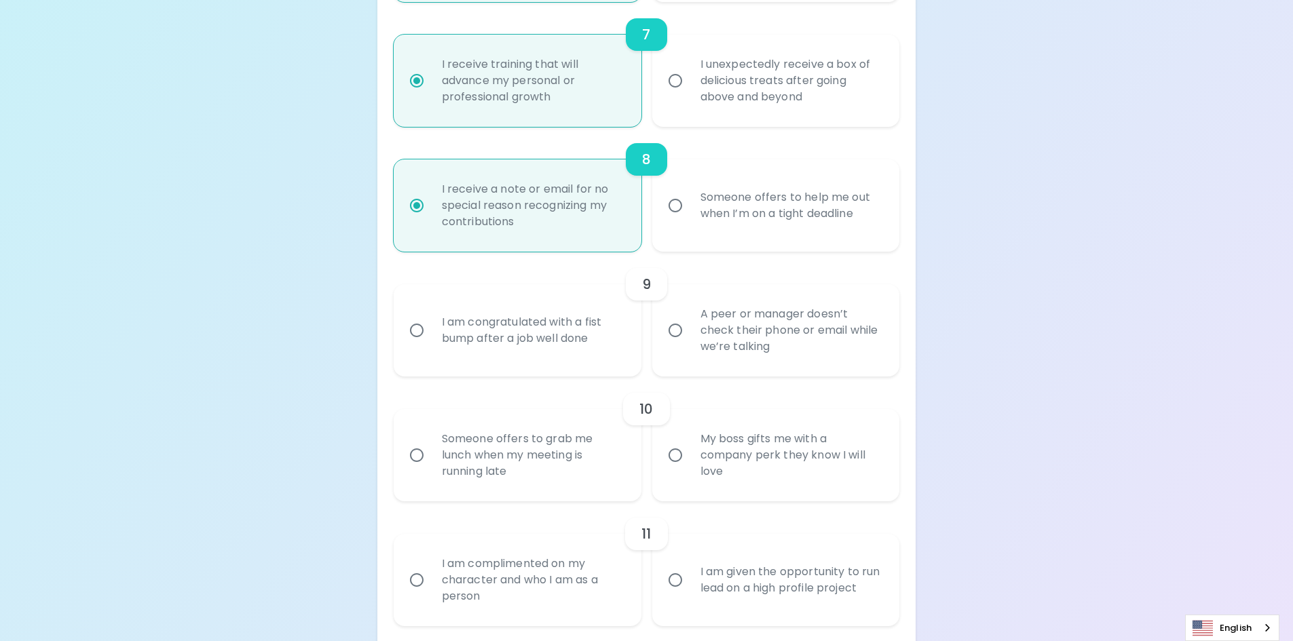
radio input "false"
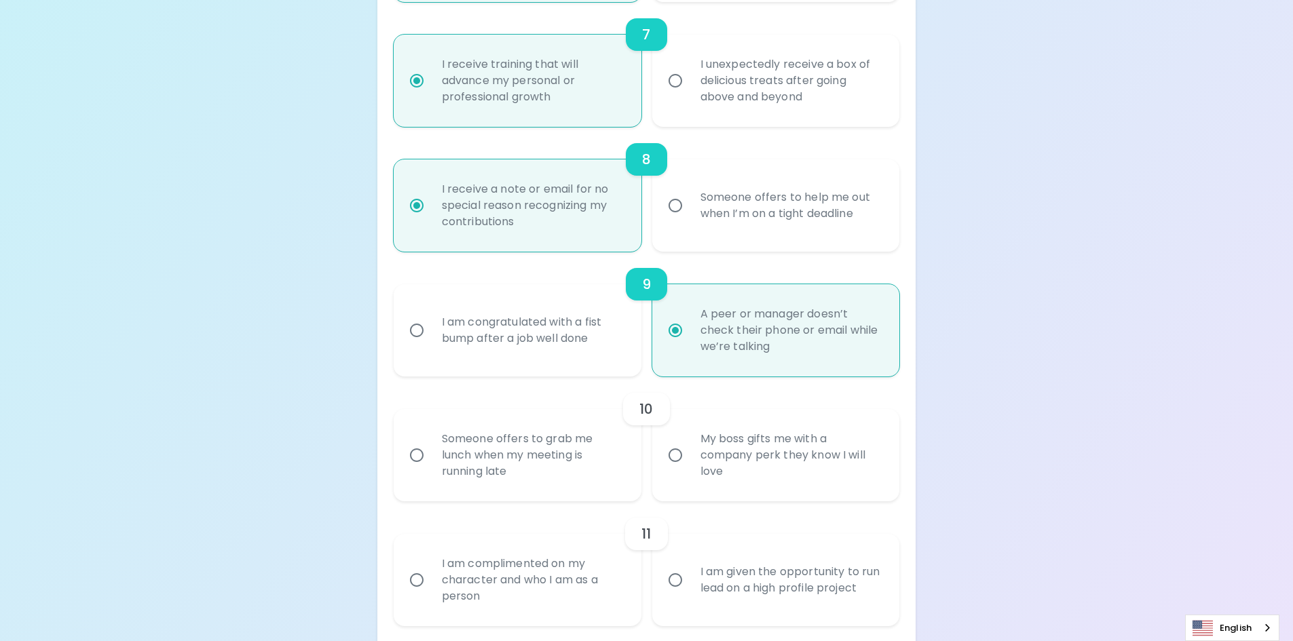
scroll to position [1181, 0]
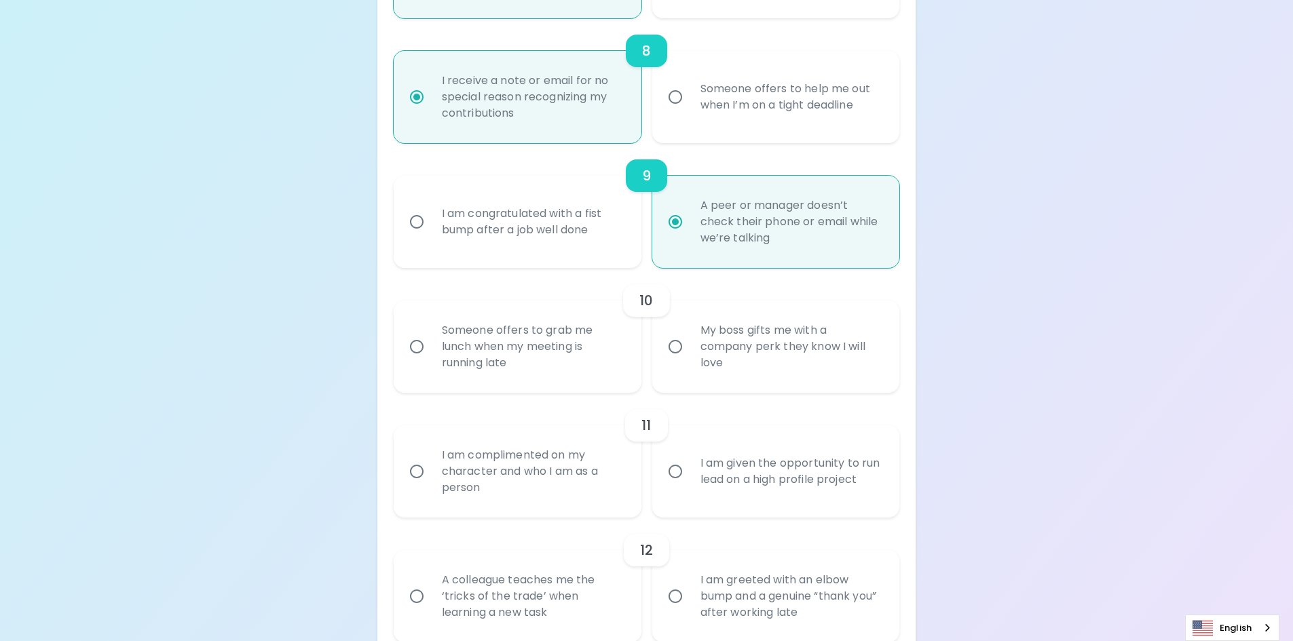
radio input "true"
click at [734, 372] on div "My boss gifts me with a company perk they know I will love" at bounding box center [790, 346] width 203 height 81
click at [689, 361] on input "My boss gifts me with a company perk they know I will love" at bounding box center [675, 346] width 28 height 28
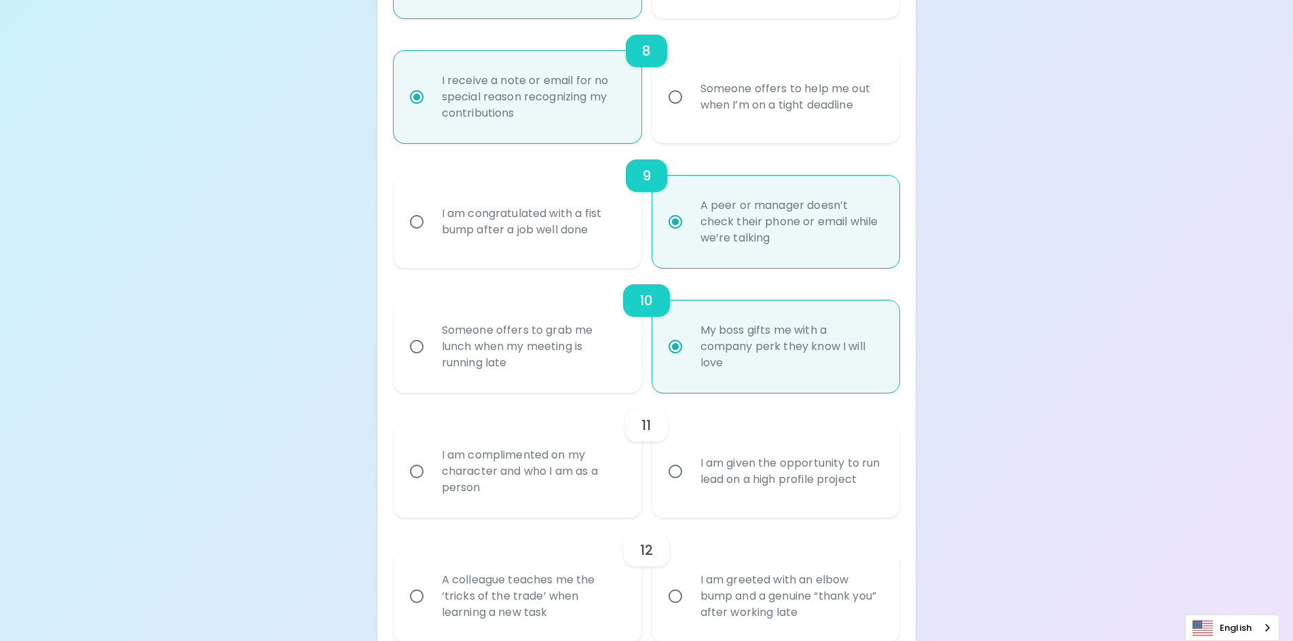
radio input "false"
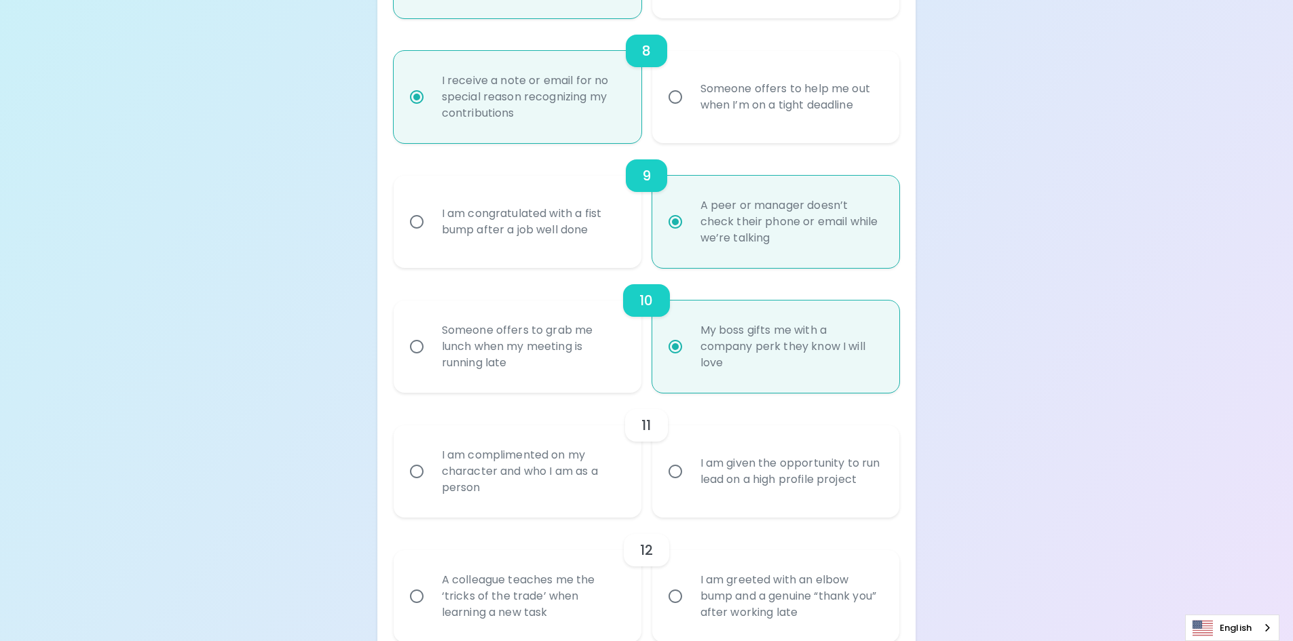
radio input "false"
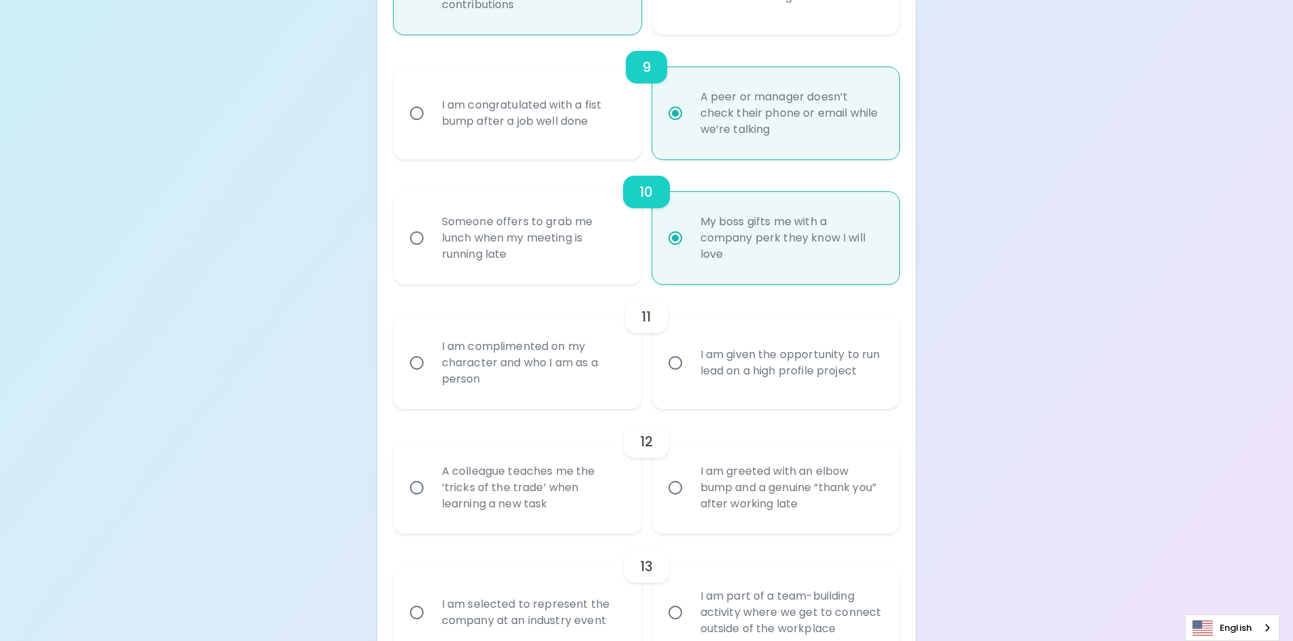
radio input "true"
click at [594, 384] on div "I am complimented on my character and who I am as a person" at bounding box center [532, 362] width 203 height 81
click at [431, 377] on input "I am complimented on my character and who I am as a person" at bounding box center [416, 363] width 28 height 28
radio input "false"
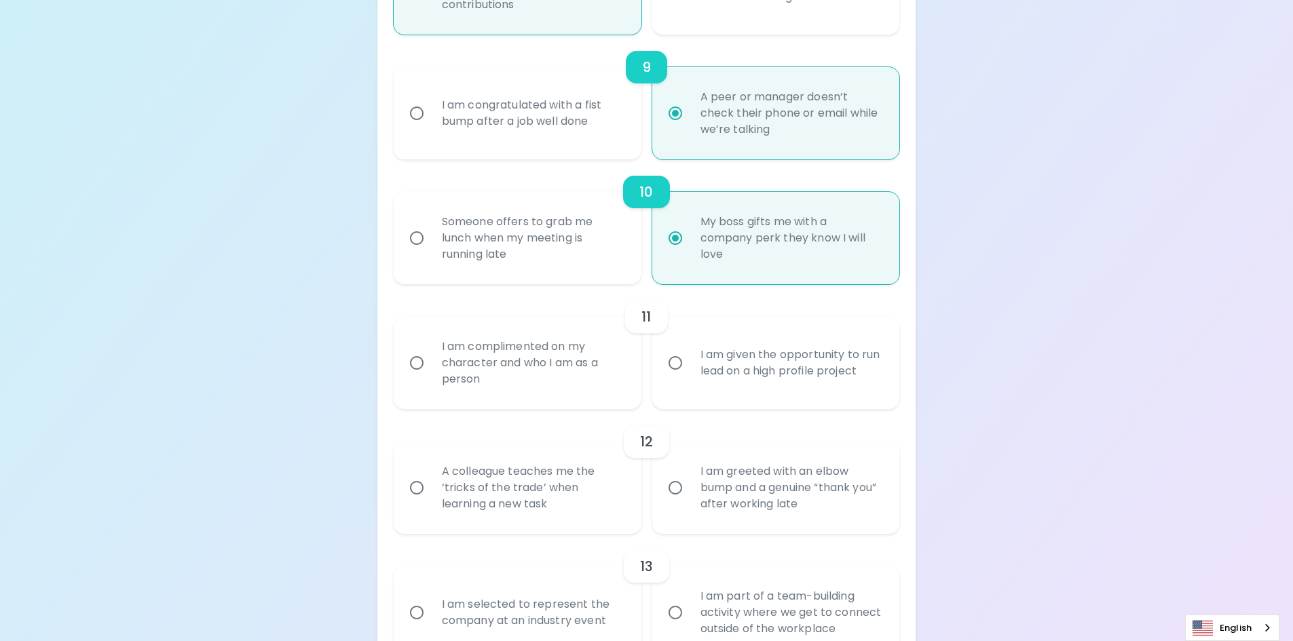
radio input "false"
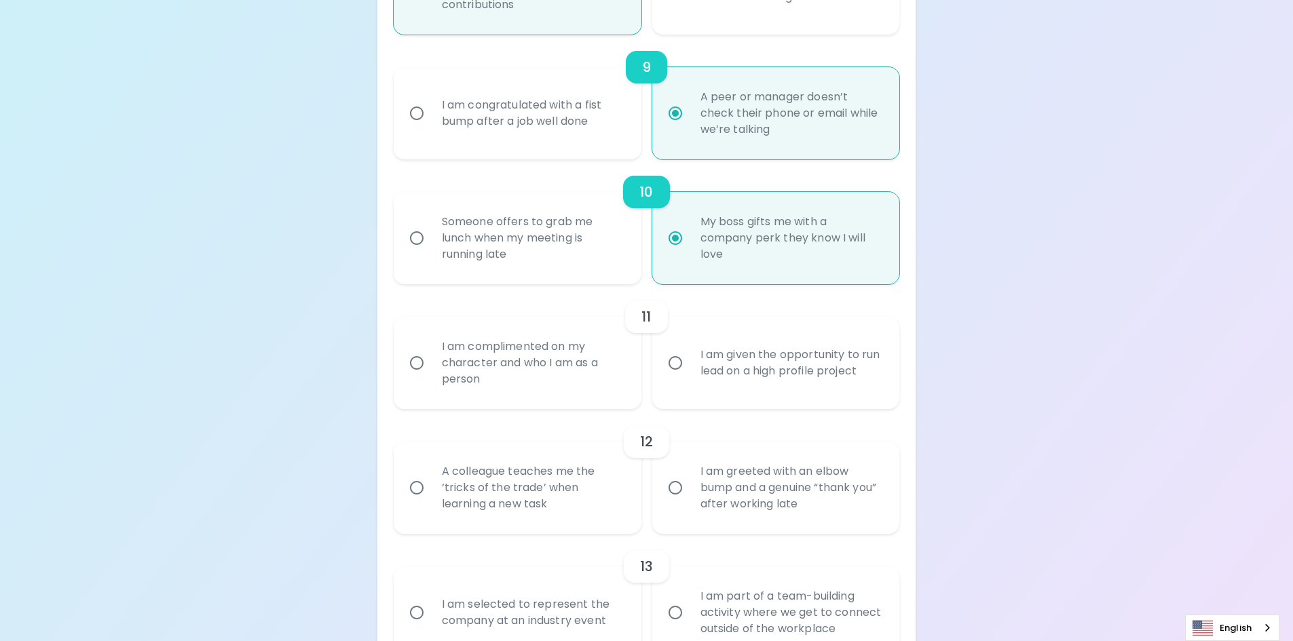
radio input "false"
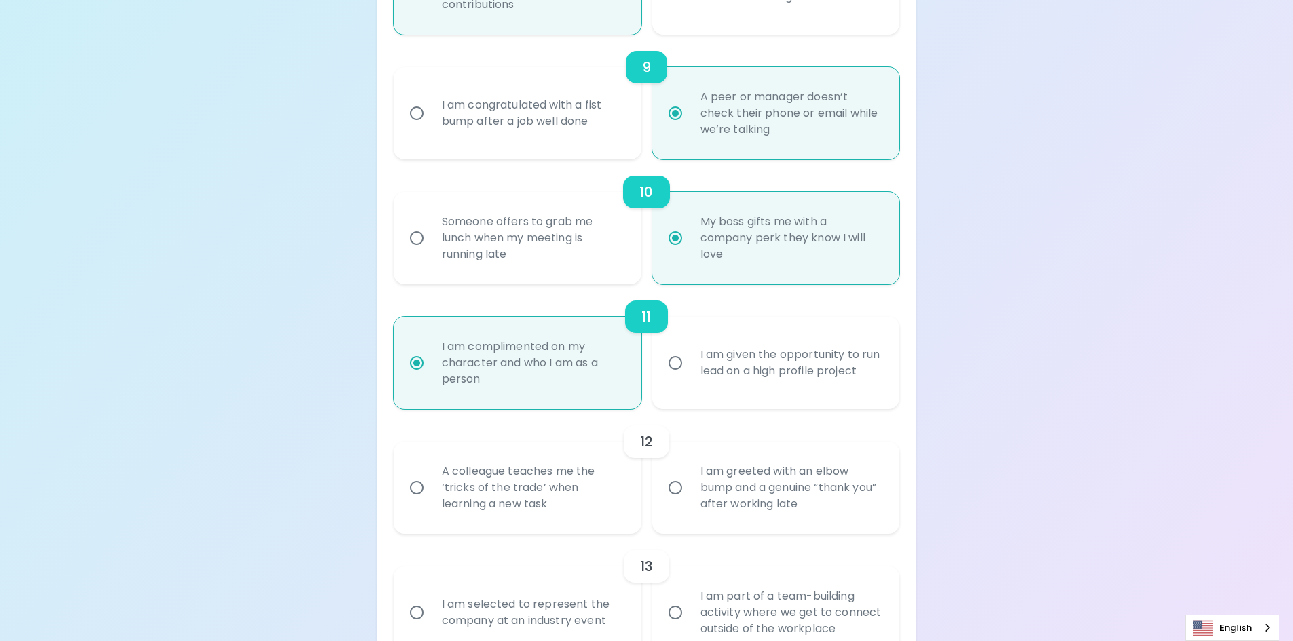
scroll to position [1398, 0]
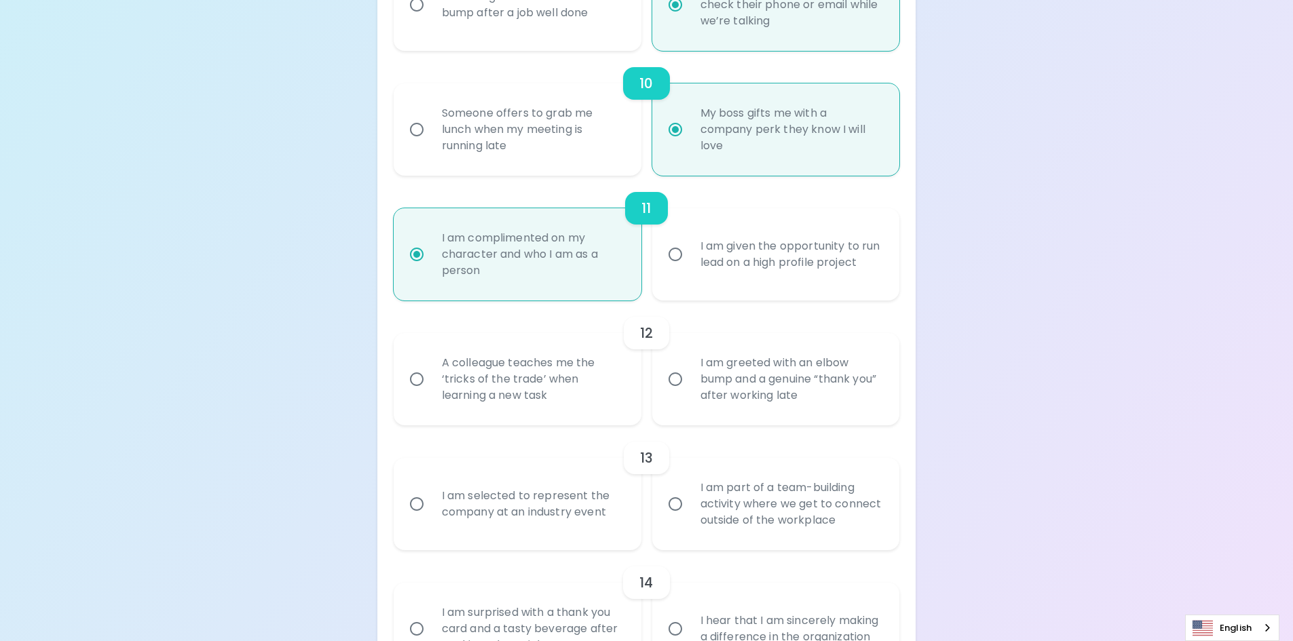
radio input "true"
click at [820, 392] on div "I am greeted with an elbow bump and a genuine “thank you” after working late" at bounding box center [790, 379] width 203 height 81
click at [689, 392] on input "I am greeted with an elbow bump and a genuine “thank you” after working late" at bounding box center [675, 379] width 28 height 28
radio input "false"
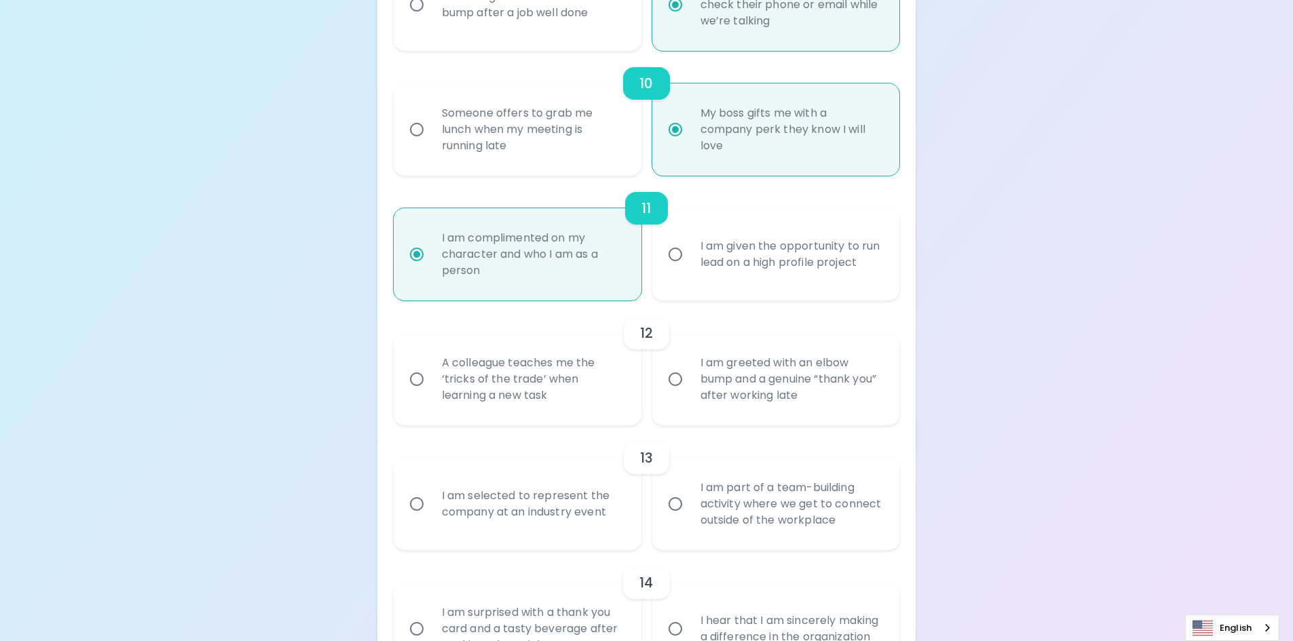
radio input "false"
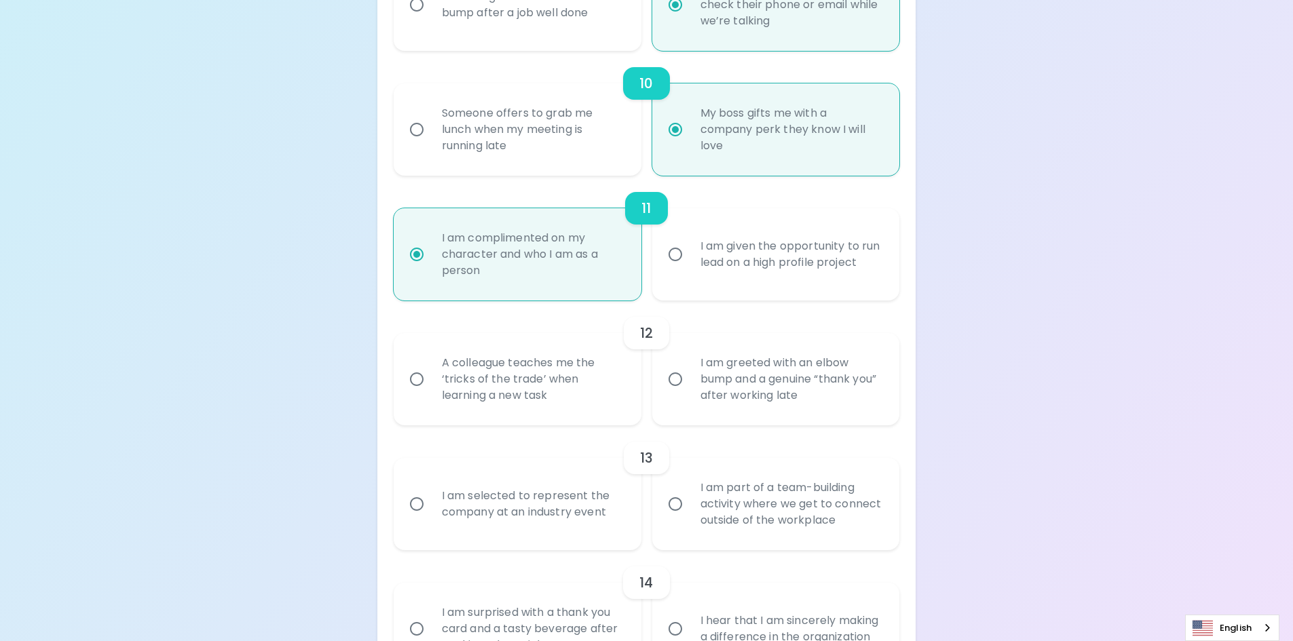
radio input "false"
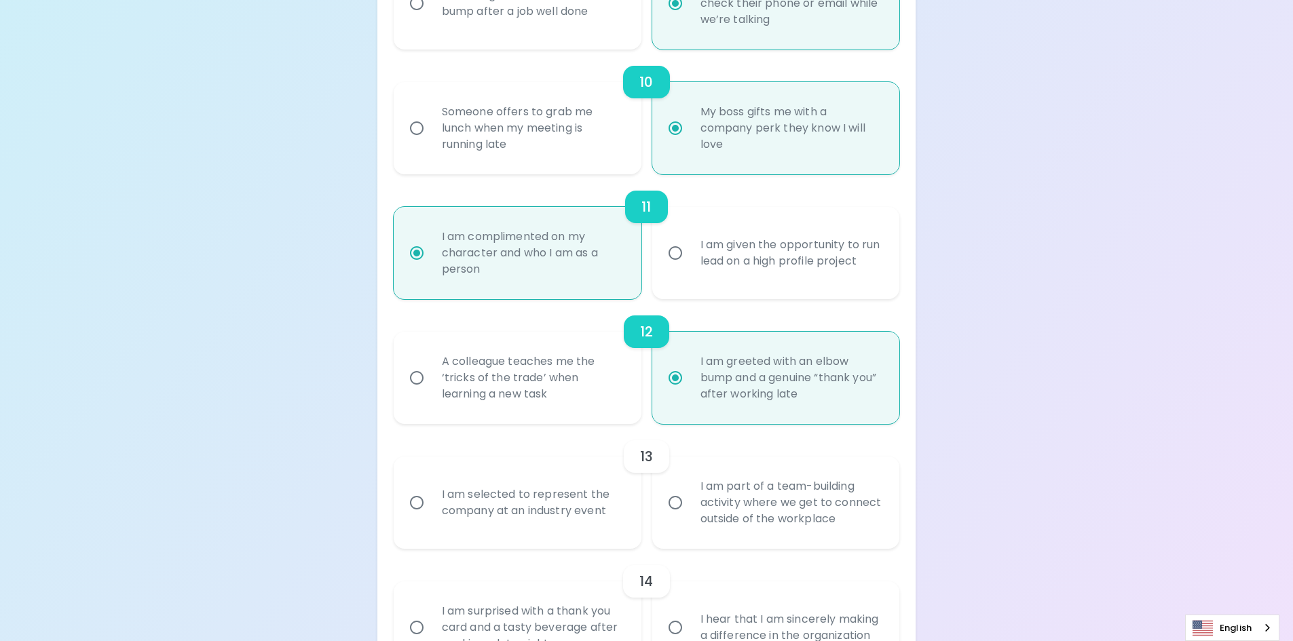
scroll to position [1506, 0]
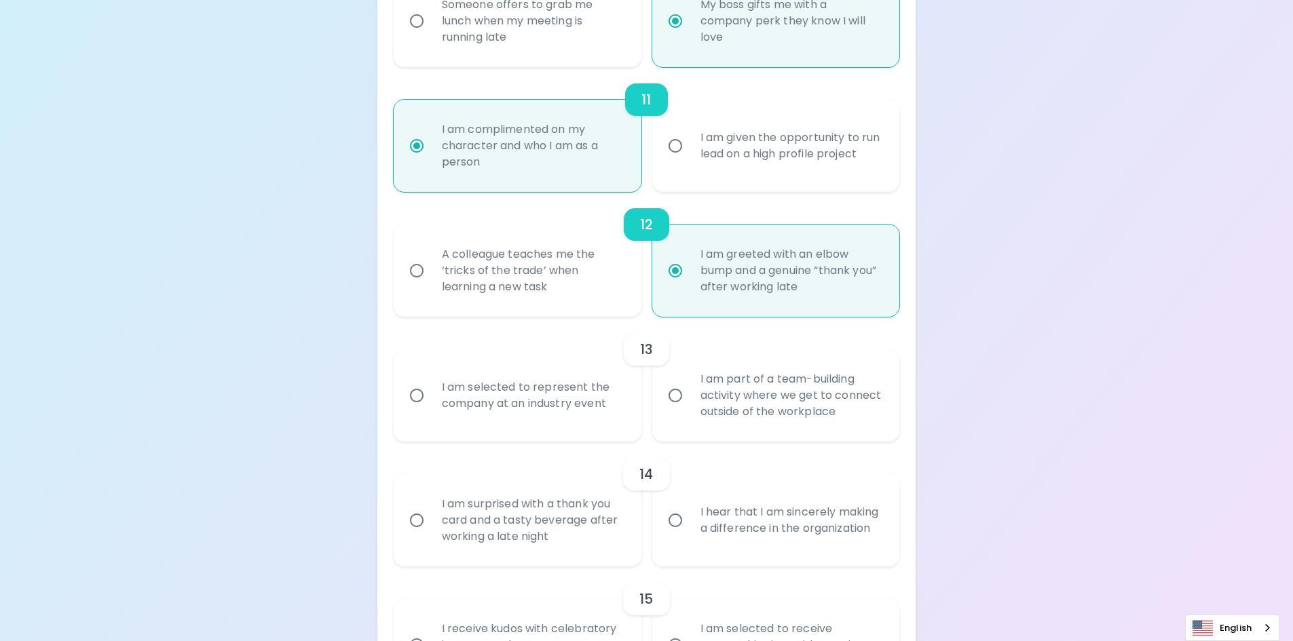
radio input "true"
click at [729, 404] on div "I am part of a team-building activity where we get to connect outside of the wo…" at bounding box center [790, 395] width 203 height 81
click at [689, 404] on input "I am part of a team-building activity where we get to connect outside of the wo…" at bounding box center [675, 395] width 28 height 28
radio input "false"
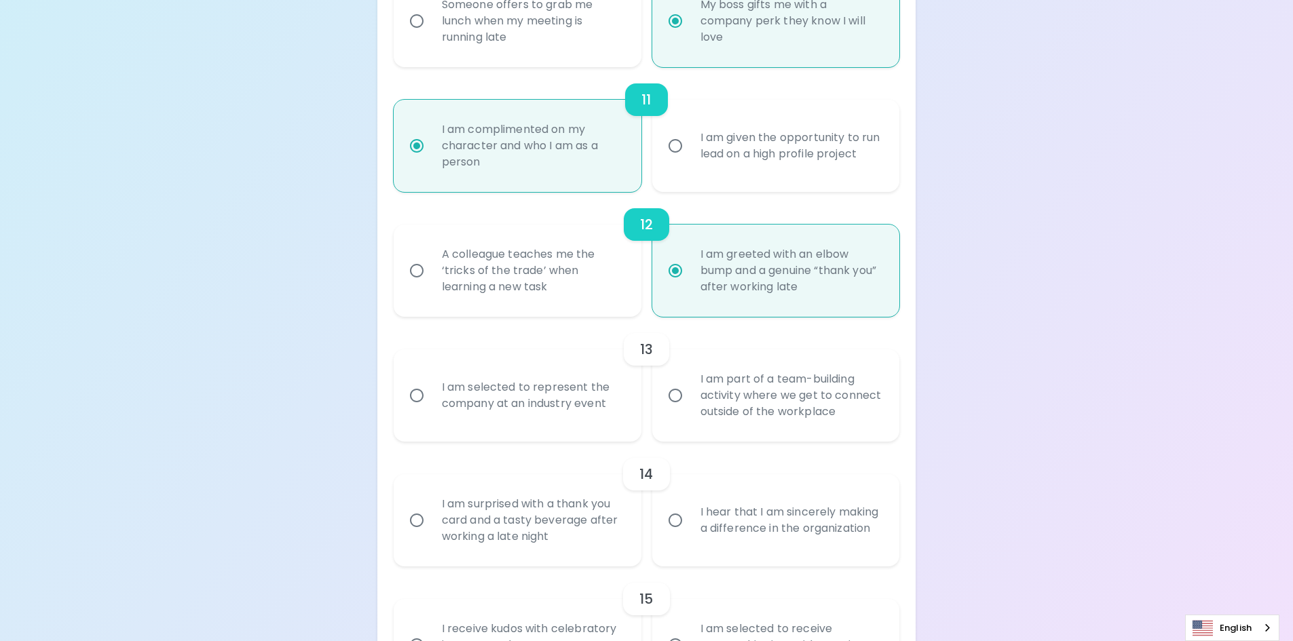
radio input "false"
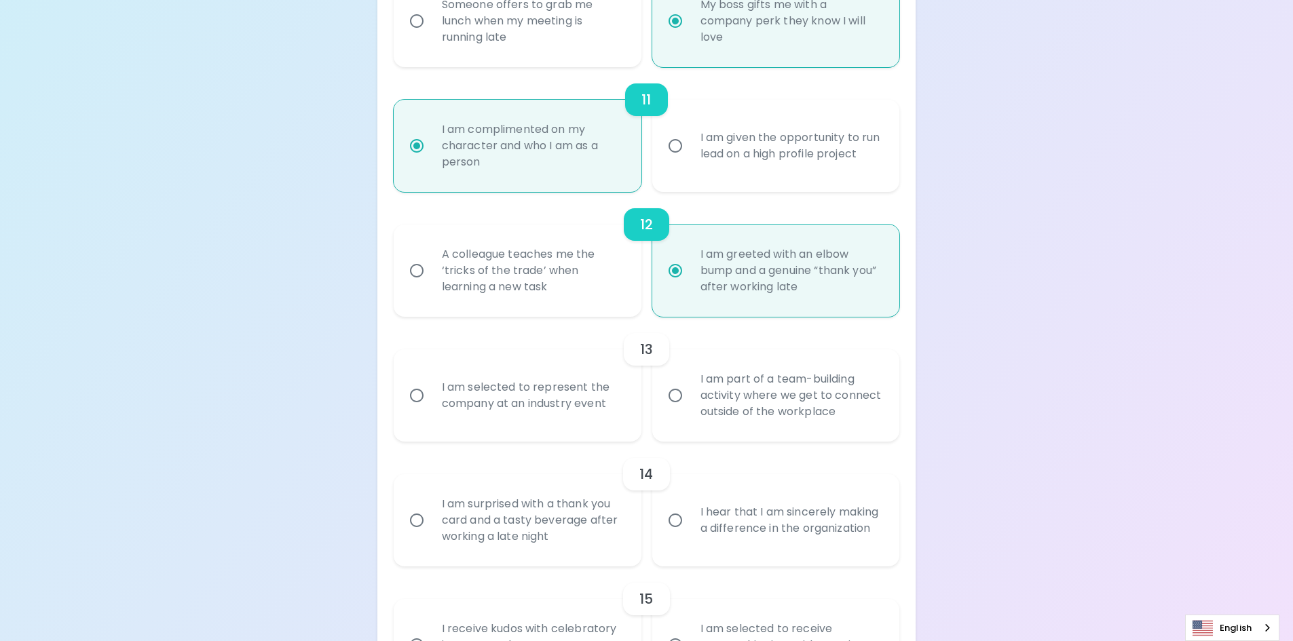
radio input "false"
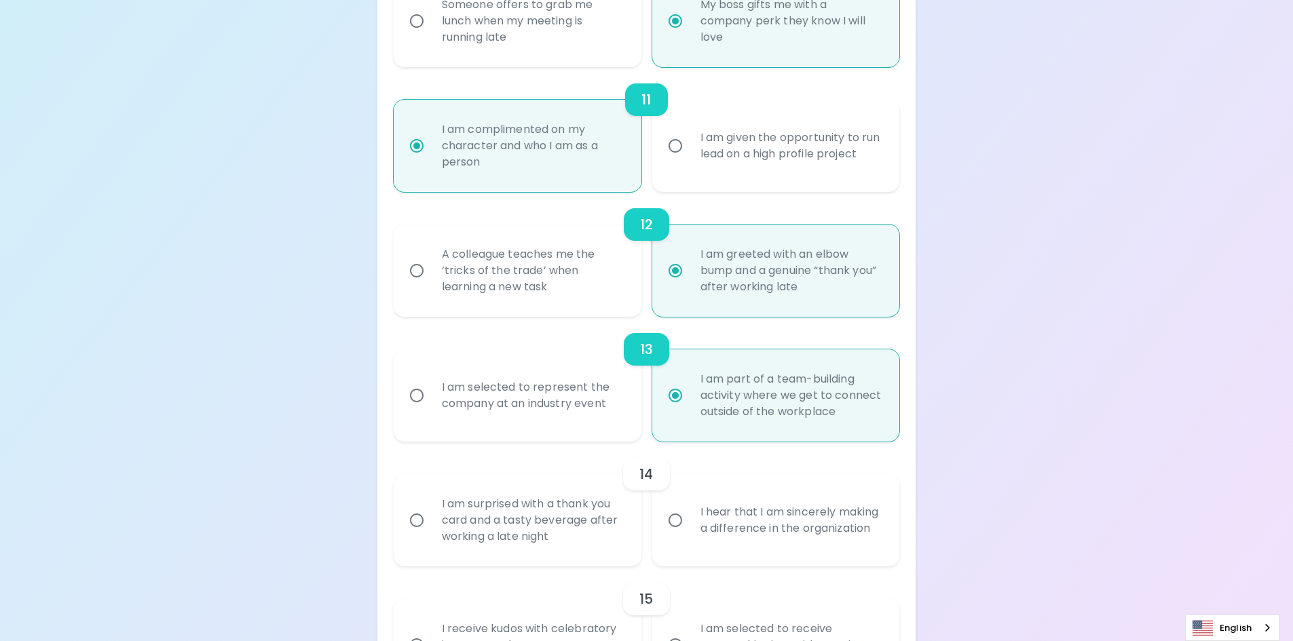
scroll to position [1615, 0]
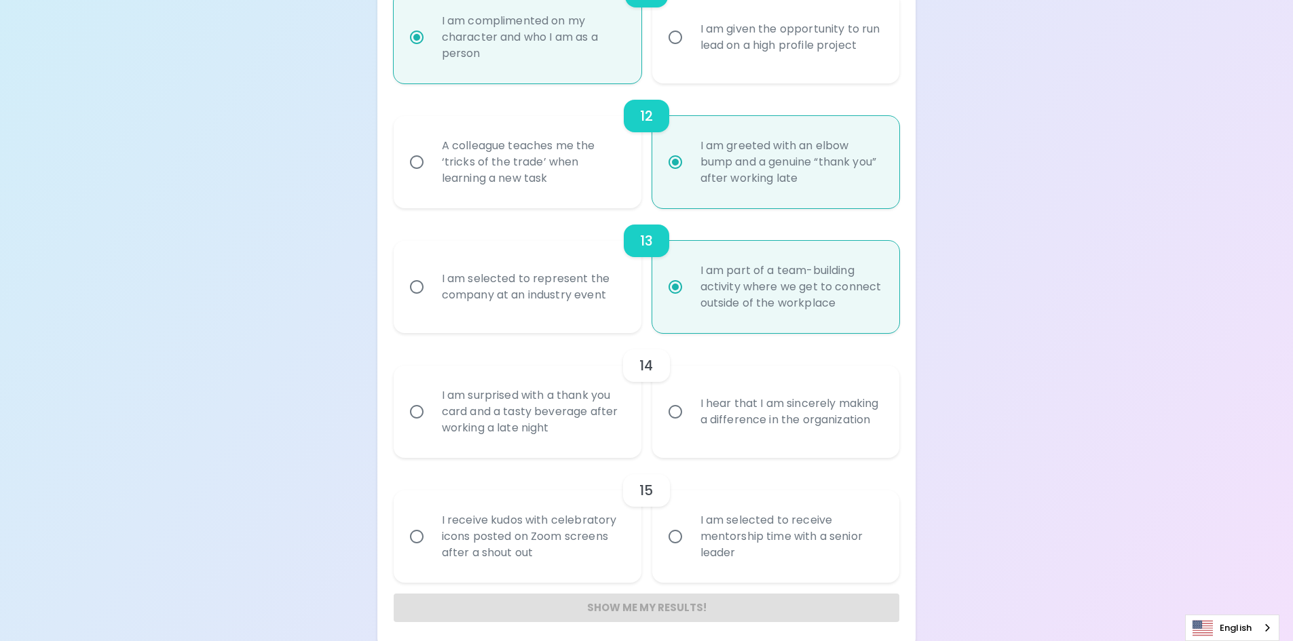
radio input "true"
click at [717, 413] on div "I hear that I am sincerely making a difference in the organization" at bounding box center [790, 411] width 203 height 65
click at [689, 413] on input "I hear that I am sincerely making a difference in the organization" at bounding box center [675, 412] width 28 height 28
radio input "false"
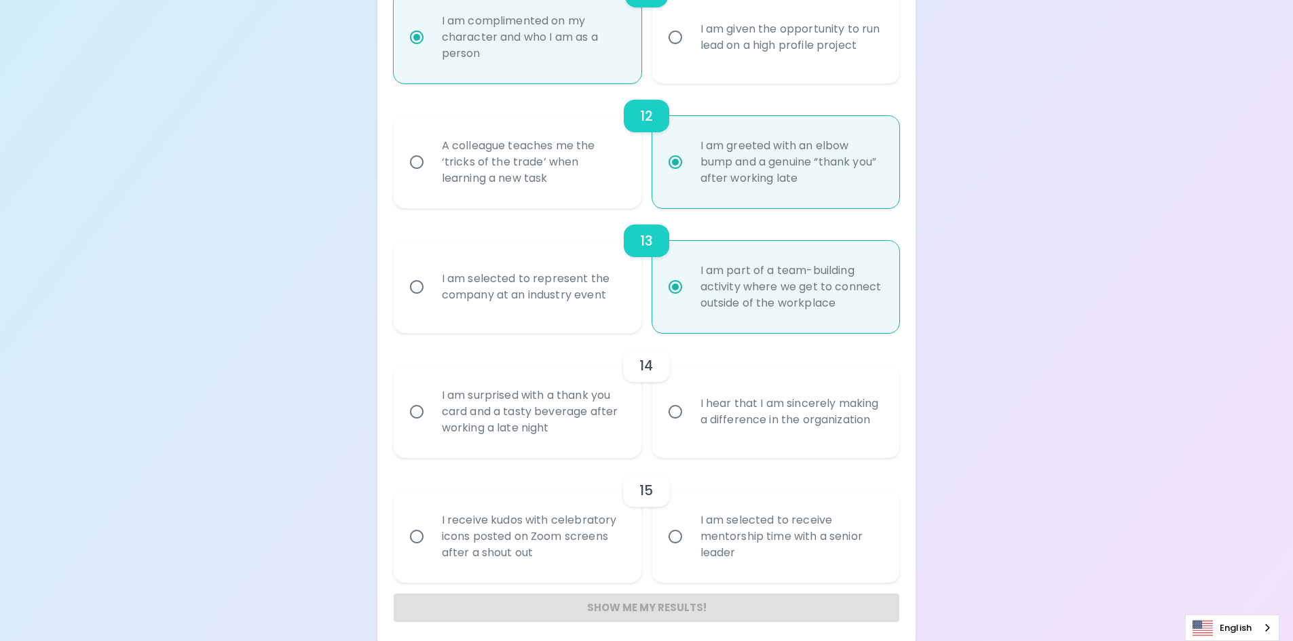
radio input "false"
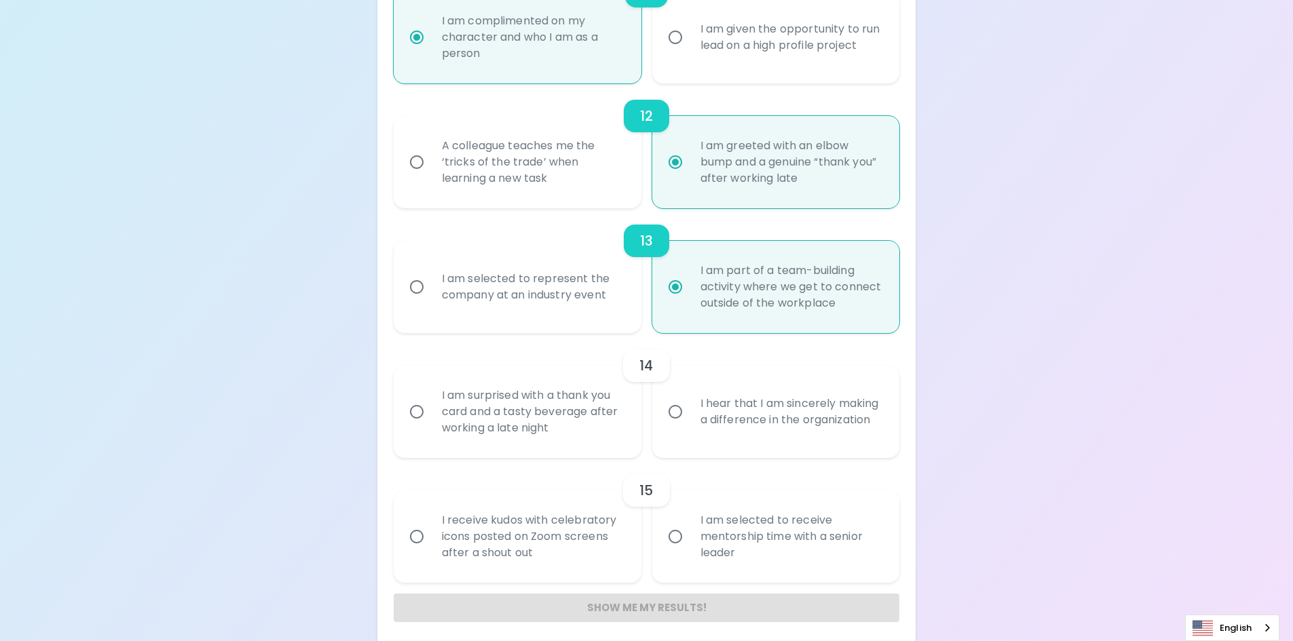
radio input "false"
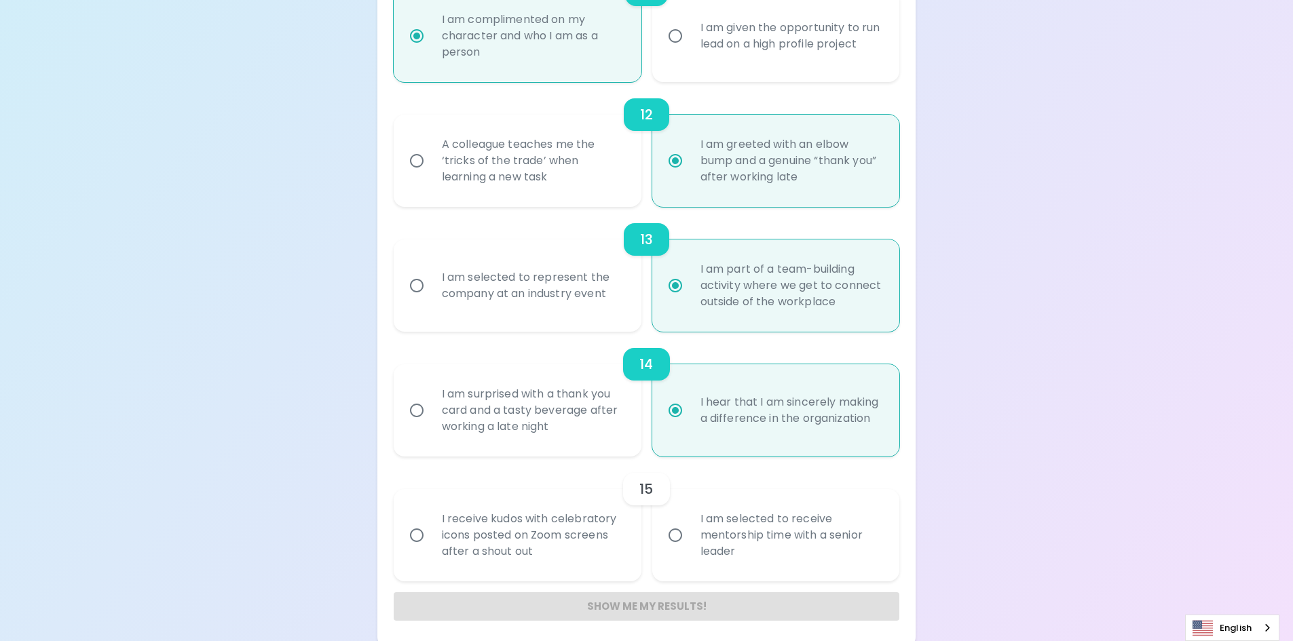
scroll to position [1623, 0]
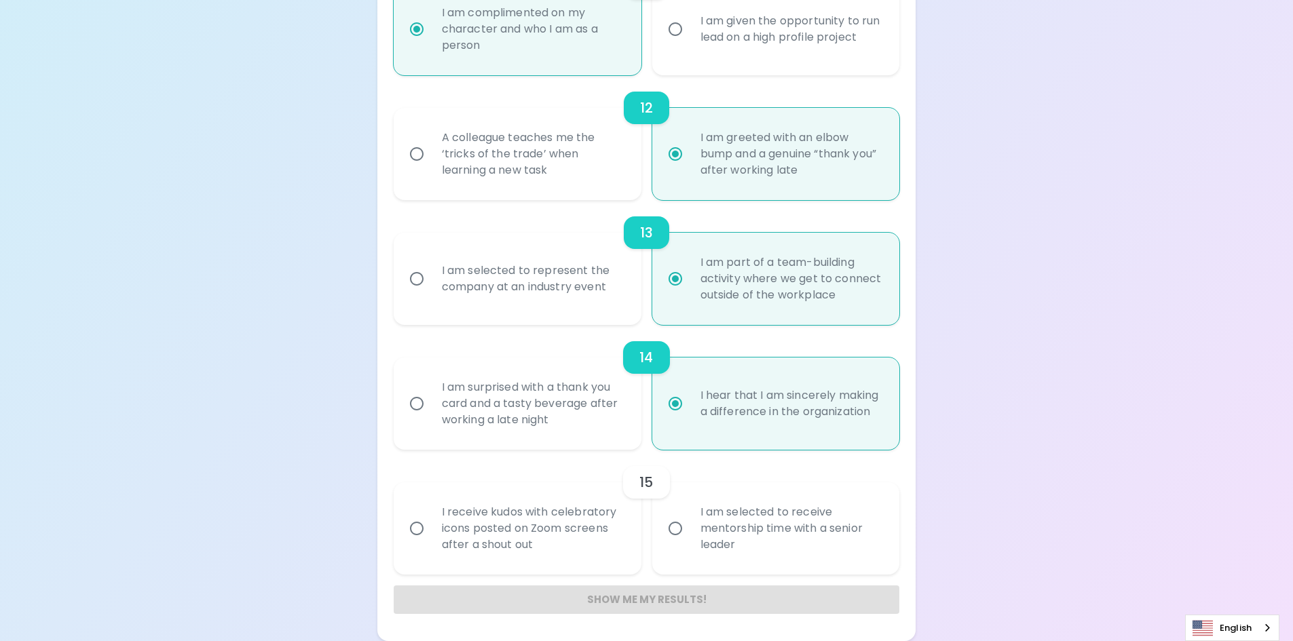
radio input "true"
click at [708, 531] on div "I am selected to receive mentorship time with a senior leader" at bounding box center [790, 528] width 203 height 81
click at [689, 531] on input "I am selected to receive mentorship time with a senior leader" at bounding box center [675, 528] width 28 height 28
radio input "false"
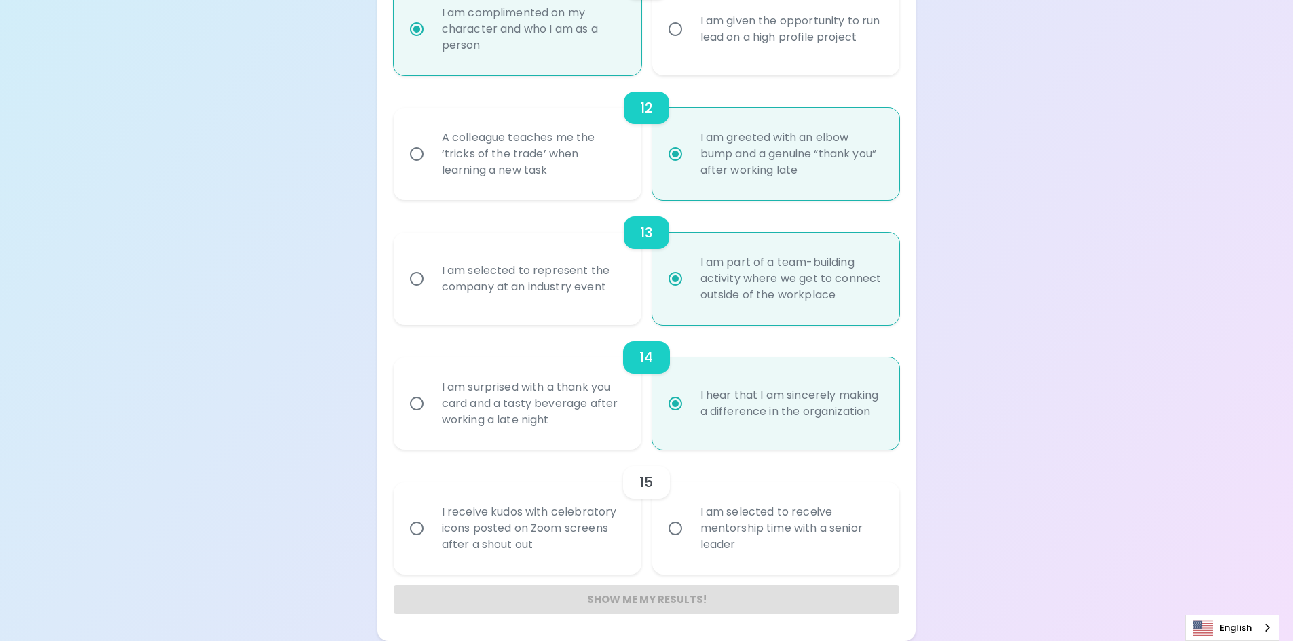
radio input "false"
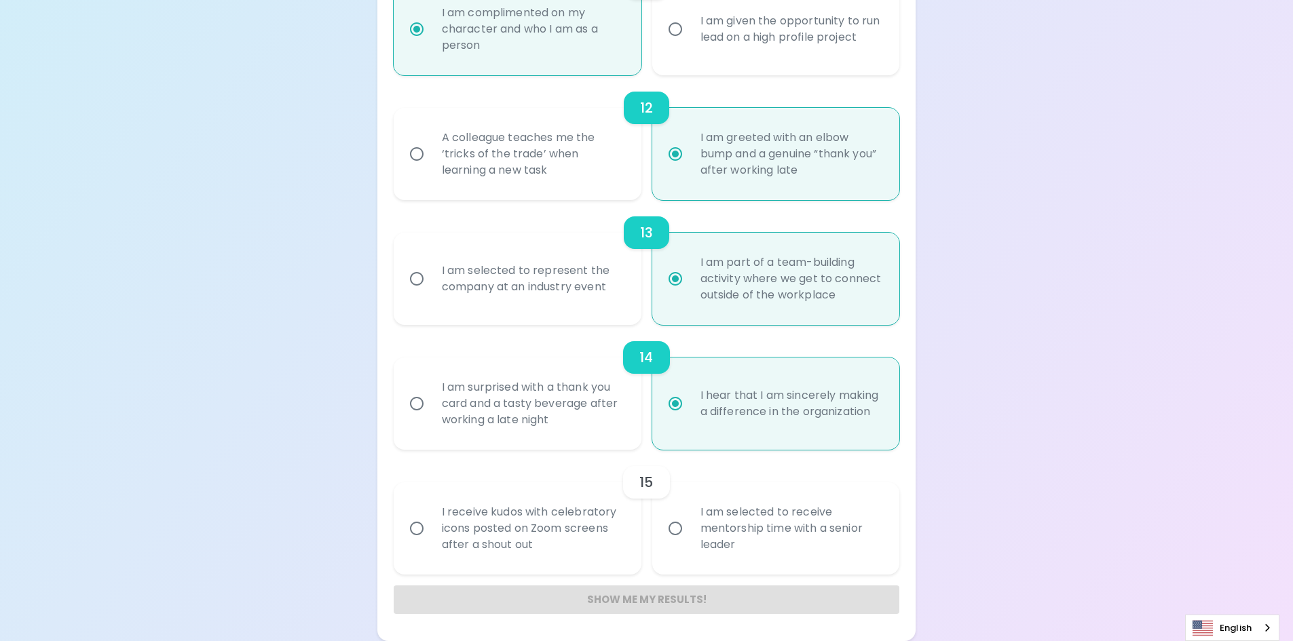
radio input "false"
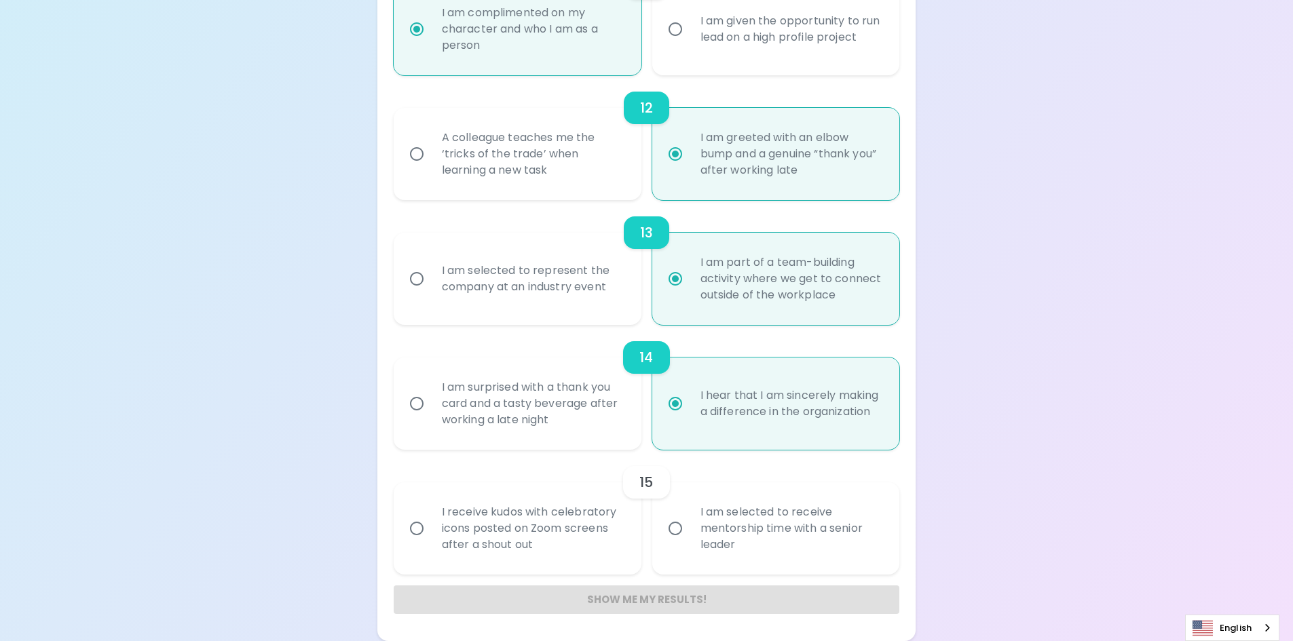
radio input "false"
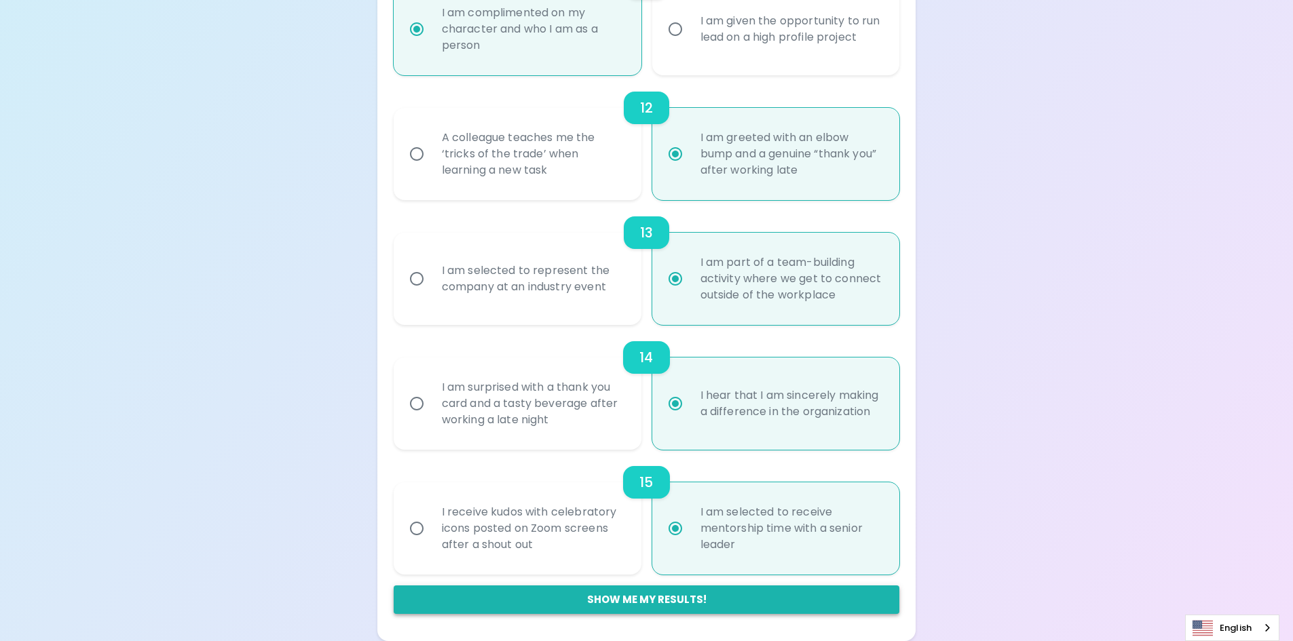
radio input "true"
click at [650, 604] on button "Show me my results!" at bounding box center [647, 600] width 506 height 28
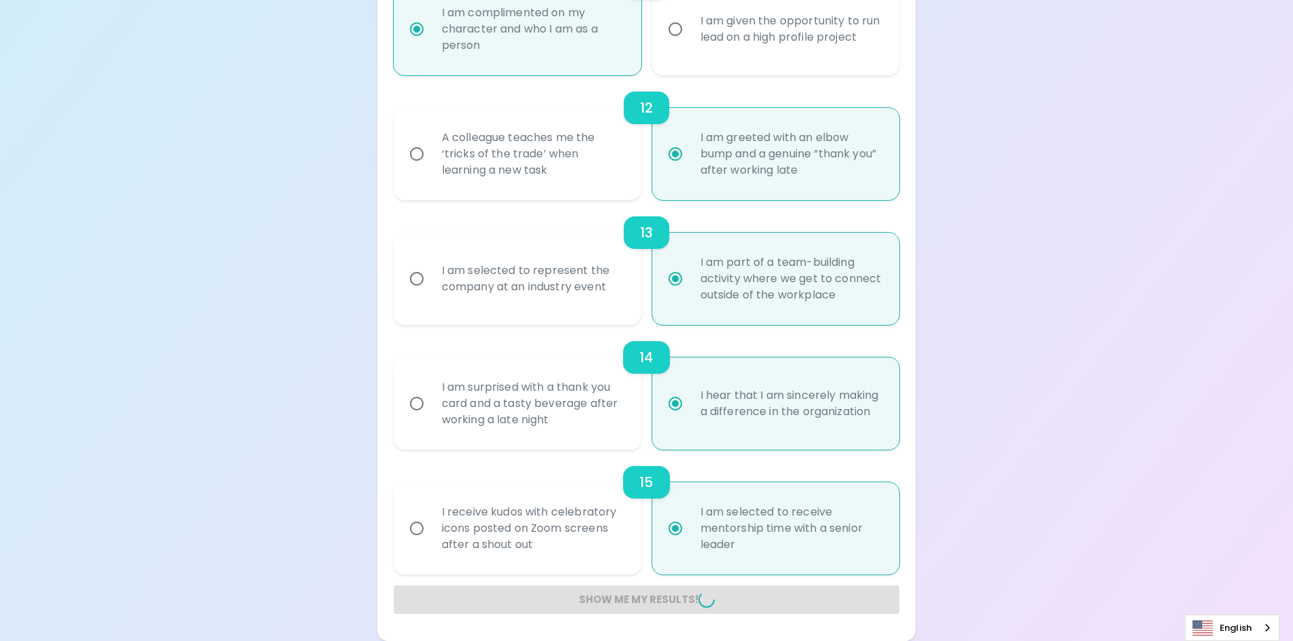
radio input "false"
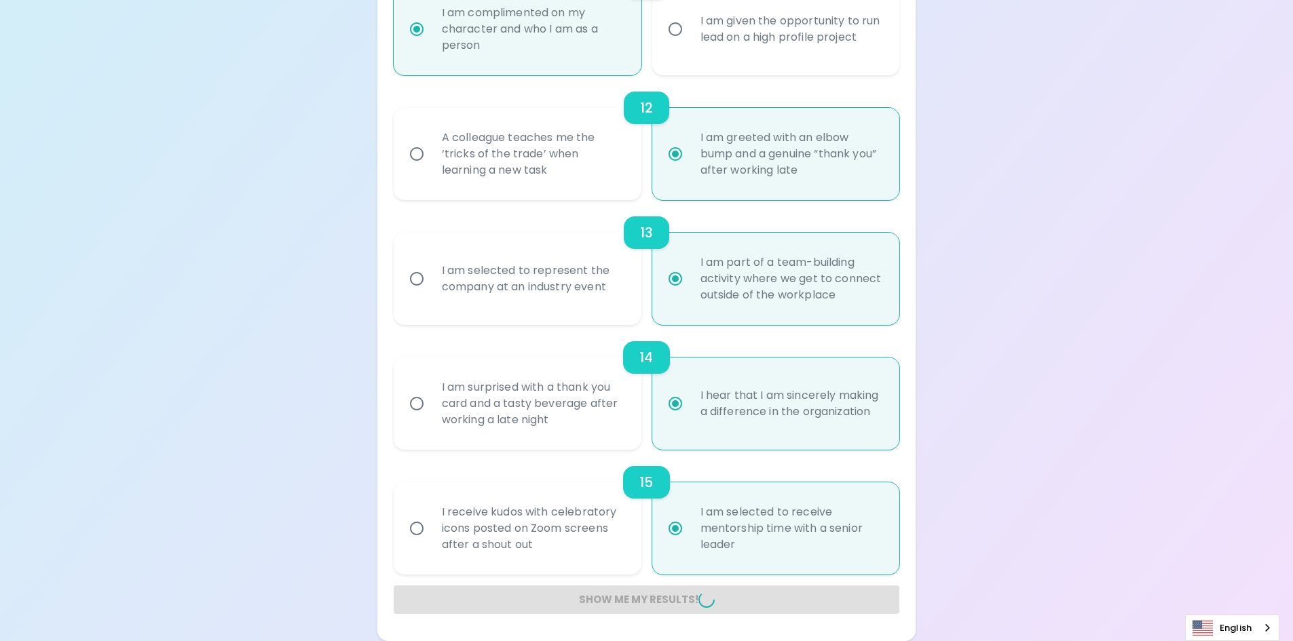
radio input "false"
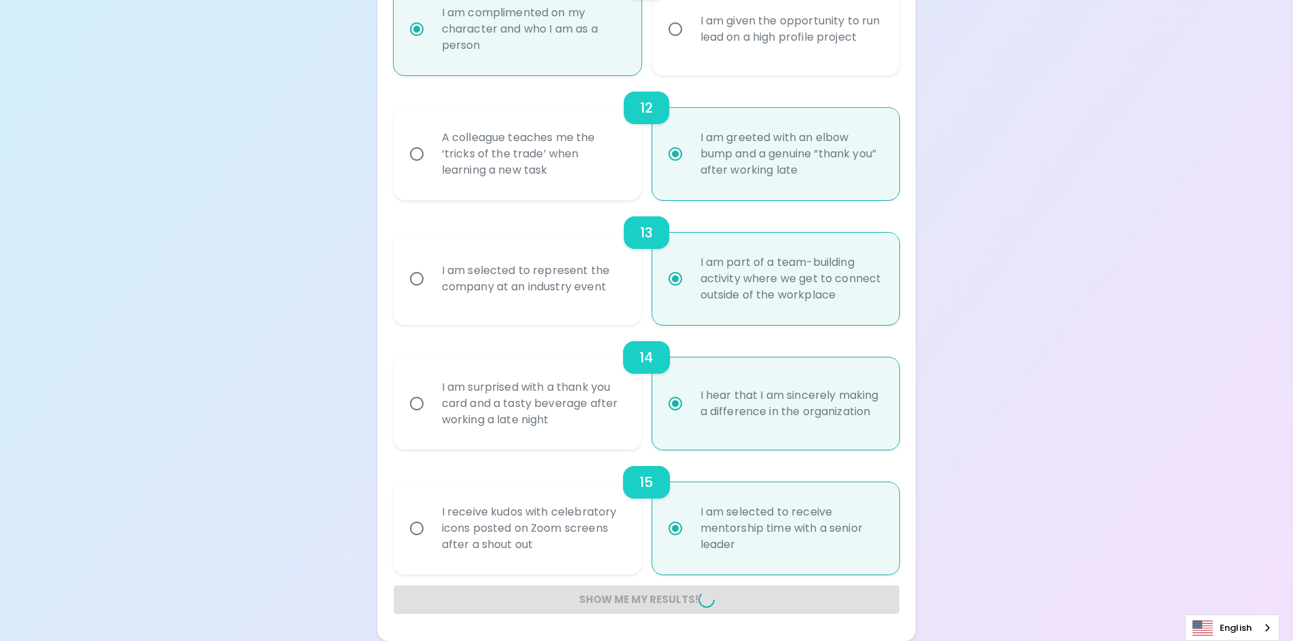
radio input "false"
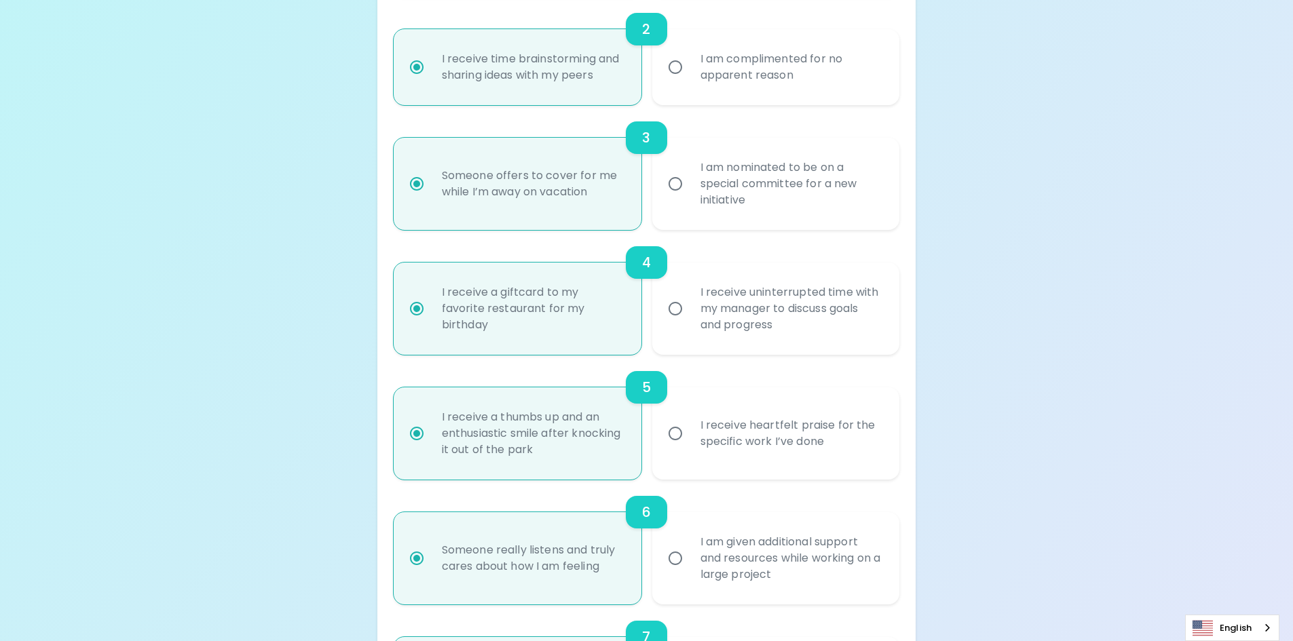
scroll to position [0, 0]
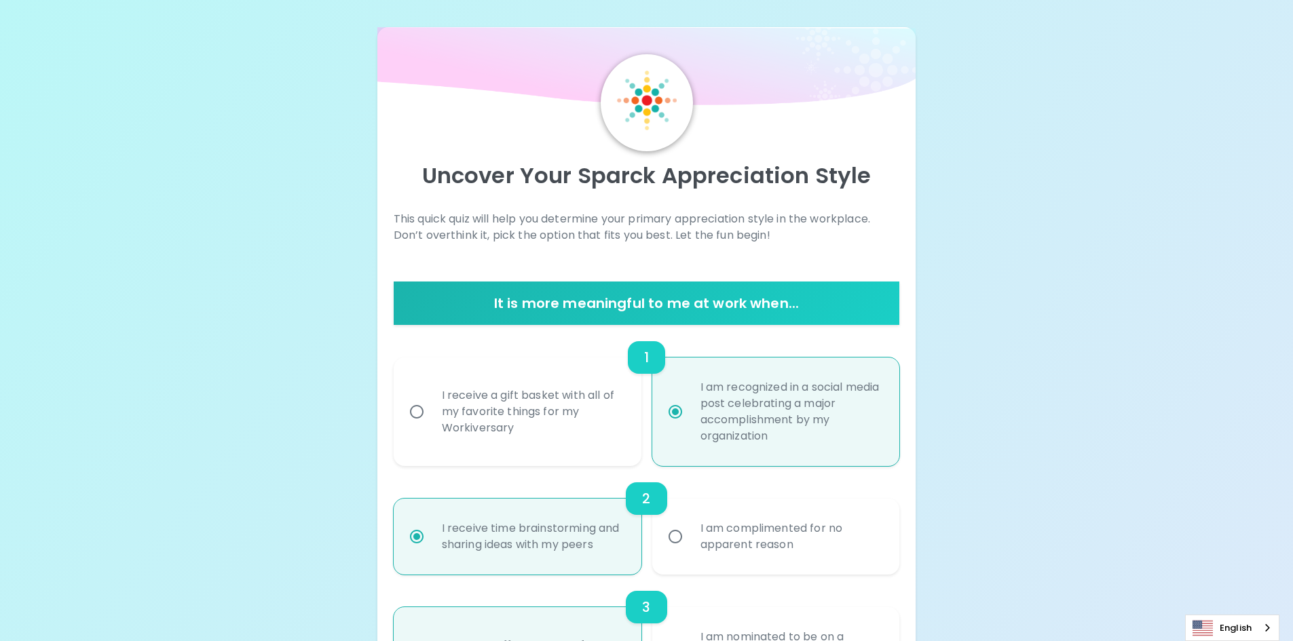
radio input "false"
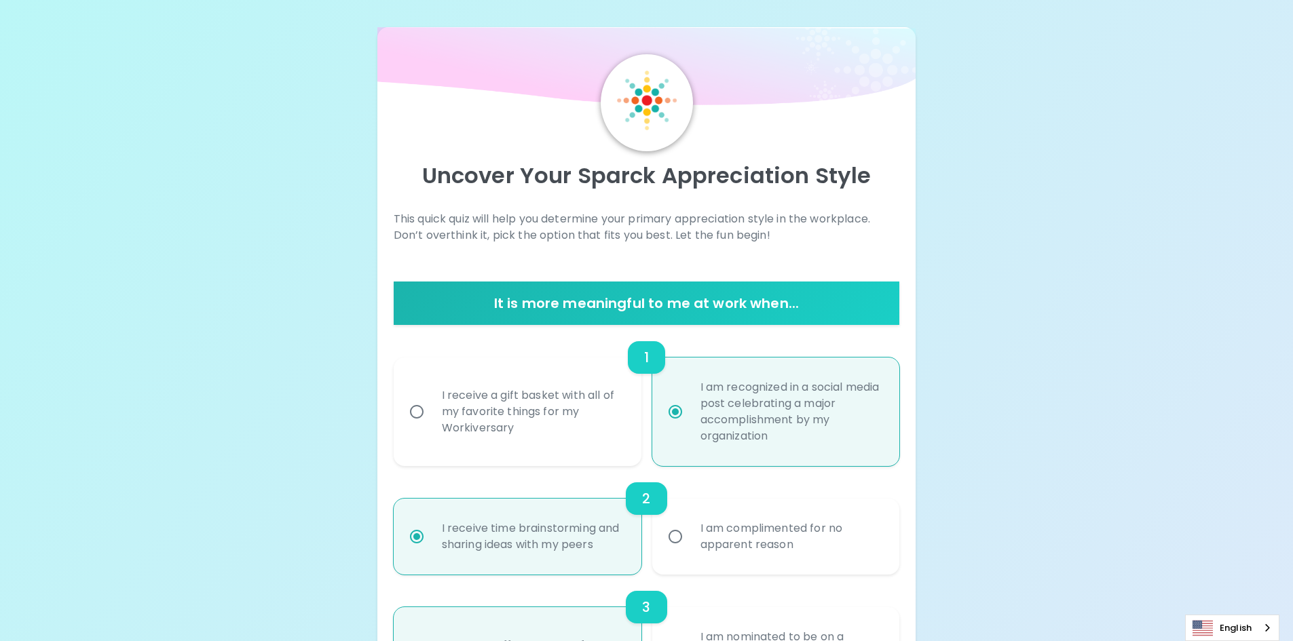
radio input "false"
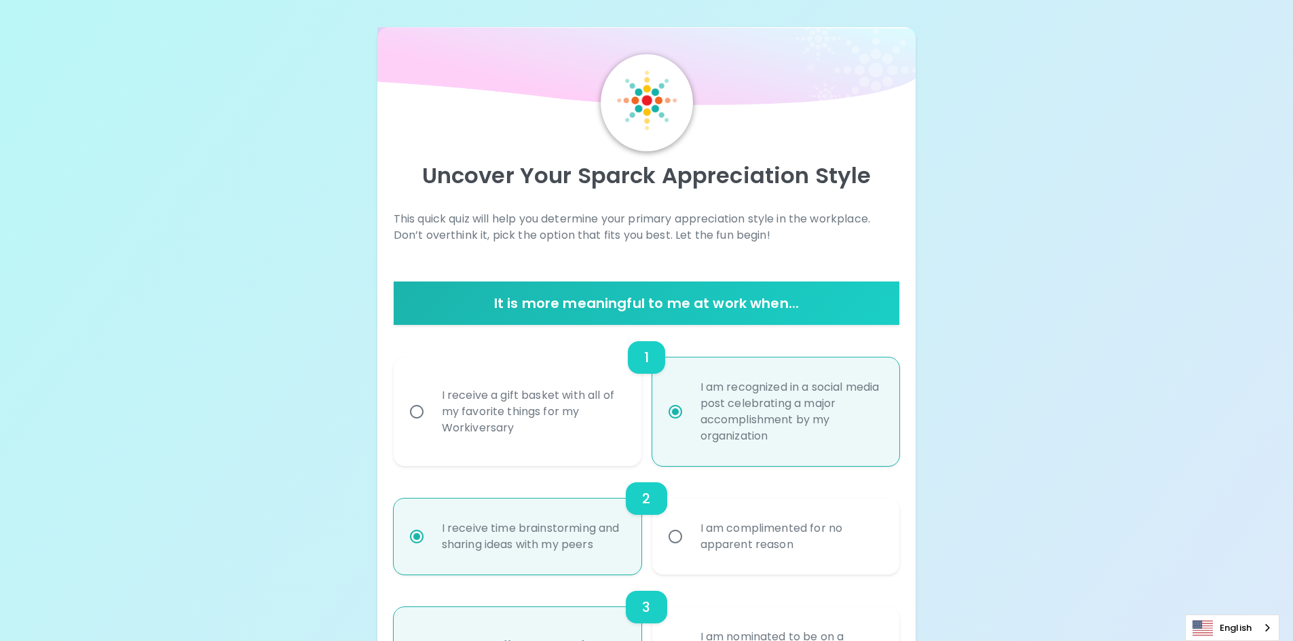
radio input "false"
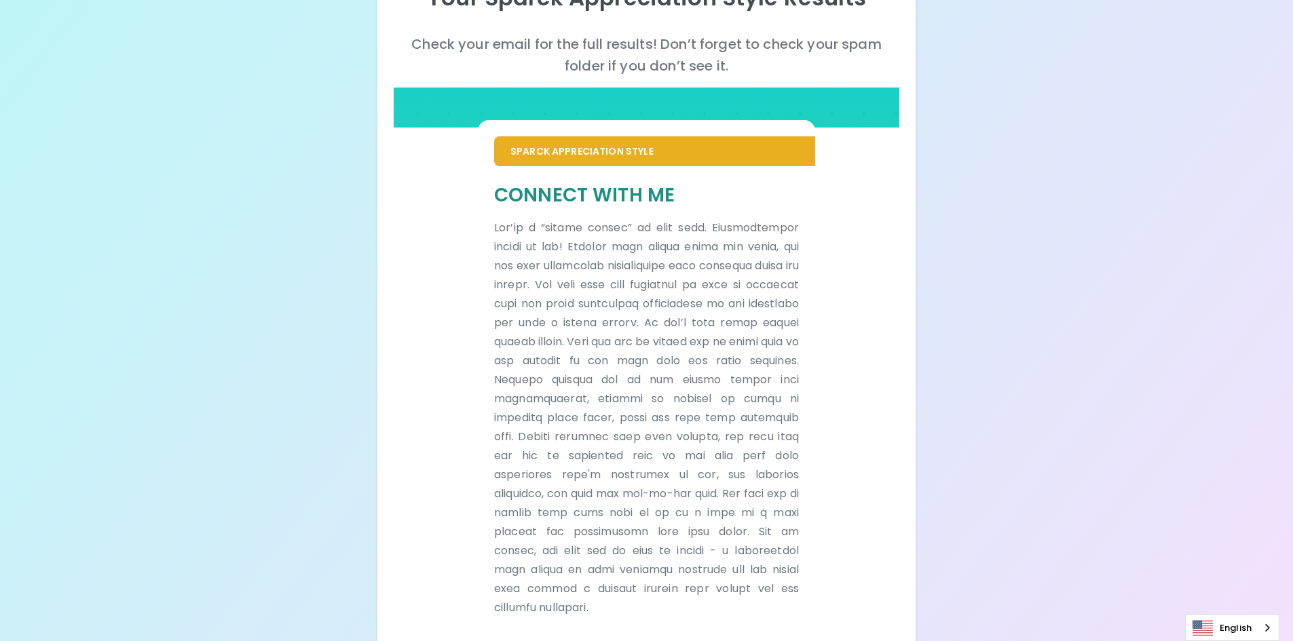
scroll to position [146, 0]
